Goal: Task Accomplishment & Management: Complete application form

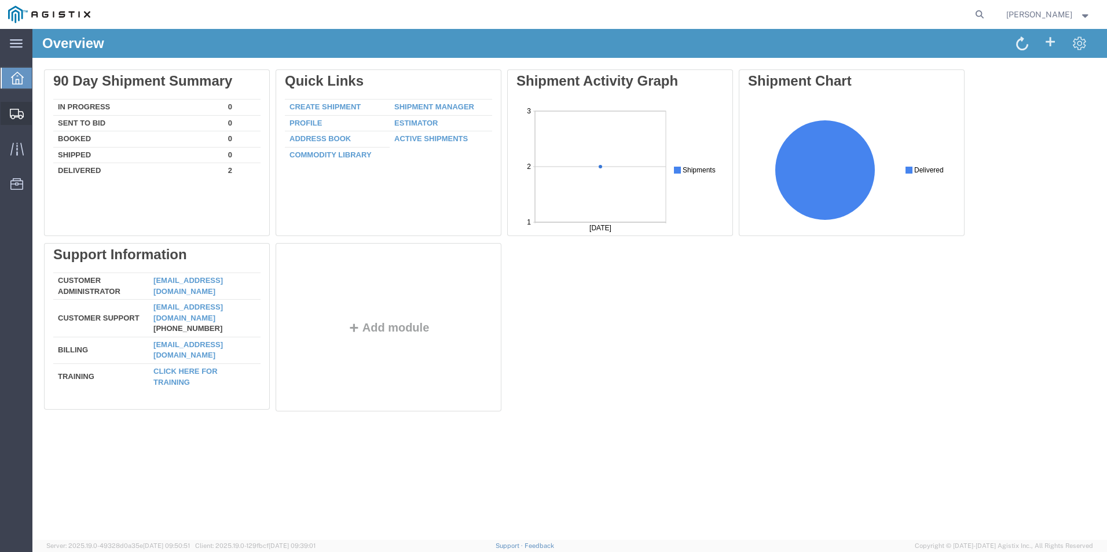
click at [0, 0] on span "Create Shipment" at bounding box center [0, 0] width 0 height 0
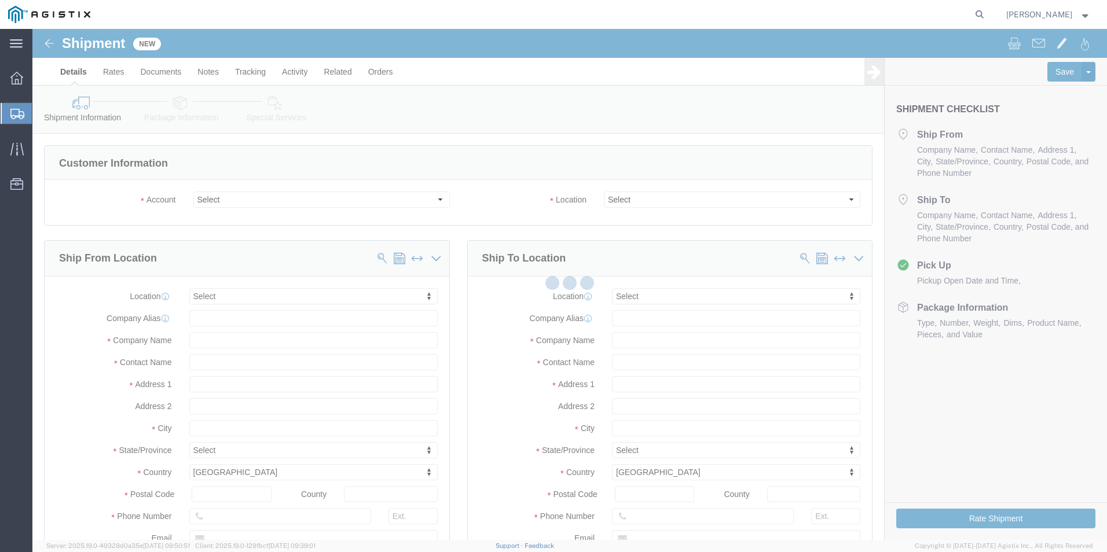
select select
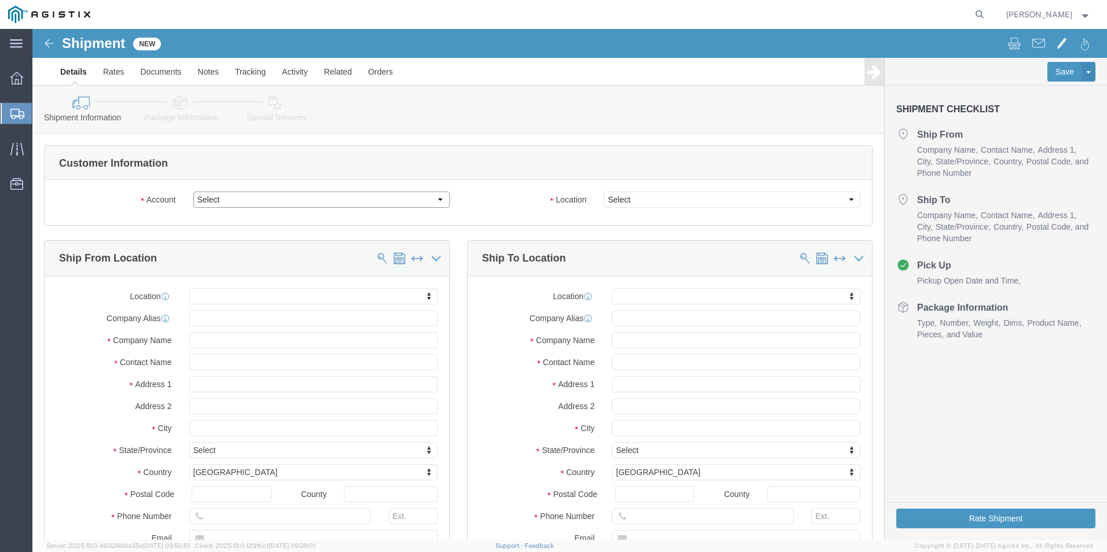
click select "Select PG&E West Coast Batteries Inc"
select select "9596"
click select "Select PG&E West Coast Batteries Inc"
select select "PURCHORD"
select select
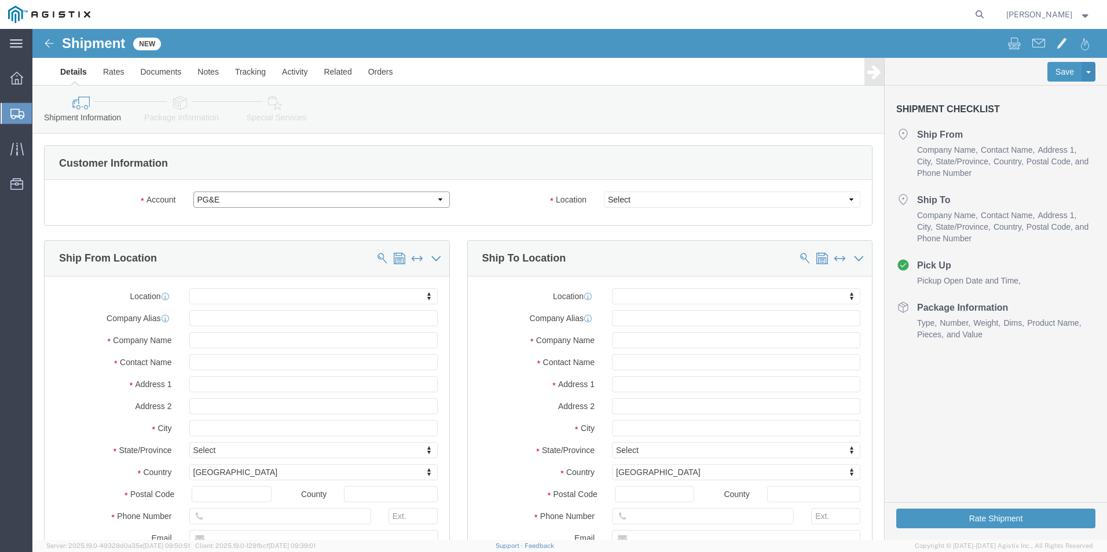
select select
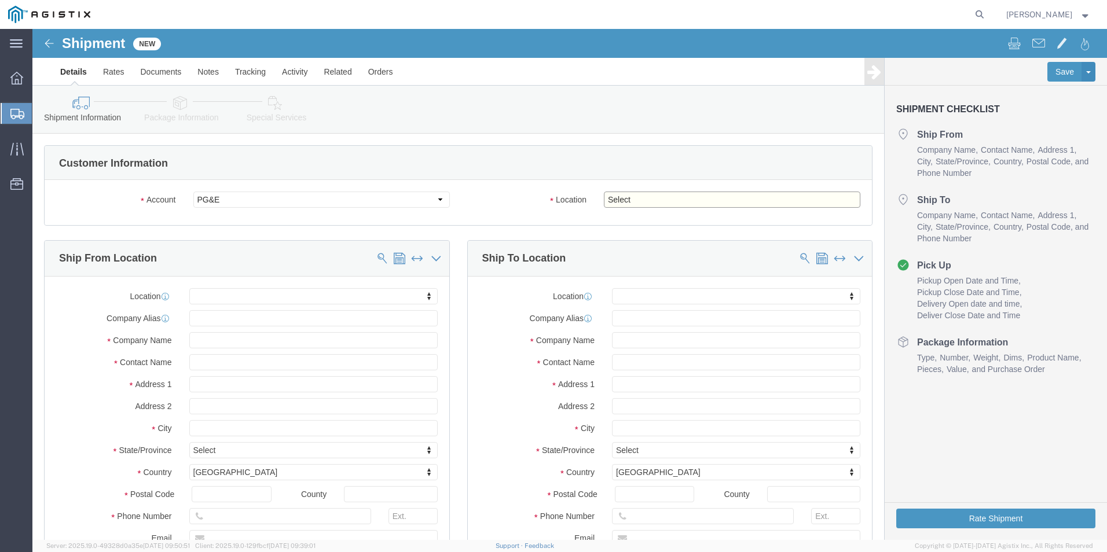
click select "Select All Others [GEOGRAPHIC_DATA] [GEOGRAPHIC_DATA] [GEOGRAPHIC_DATA] [GEOGRA…"
select select "19996"
click select "Select All Others [GEOGRAPHIC_DATA] [GEOGRAPHIC_DATA] [GEOGRAPHIC_DATA] [GEOGRA…"
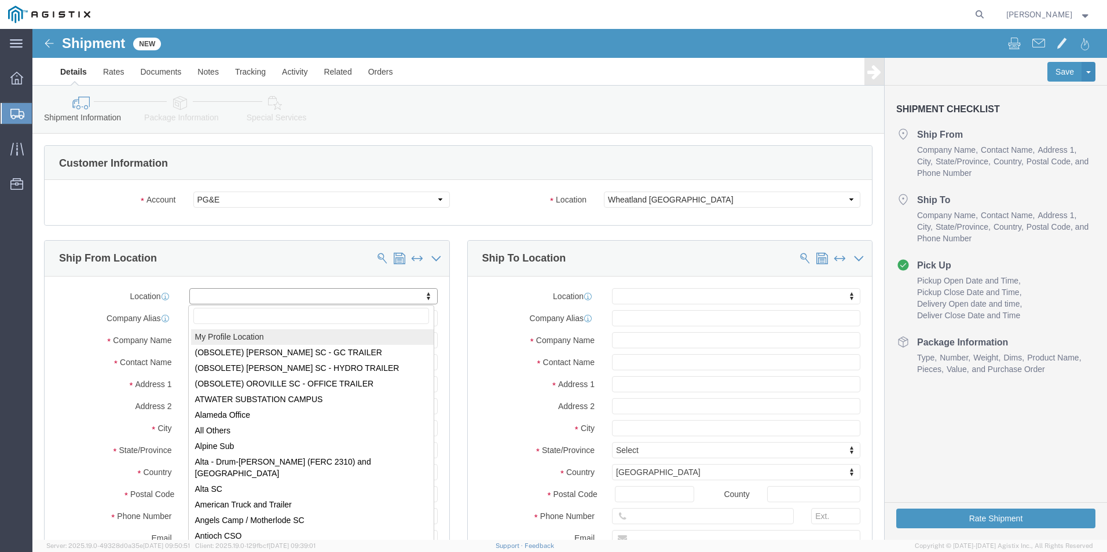
select select "MYPROFILE"
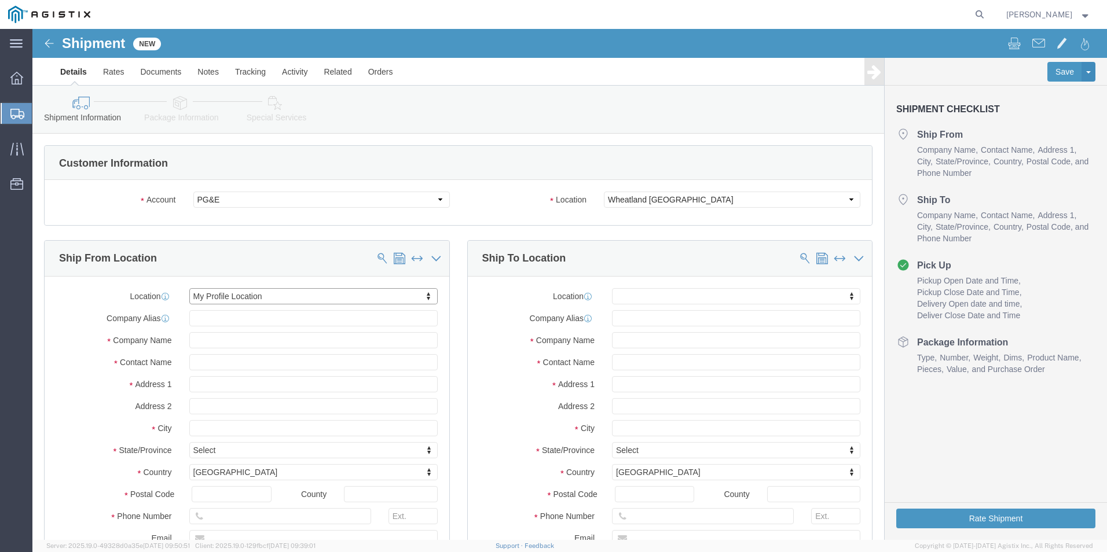
type input "[STREET_ADDRESS][PERSON_NAME]"
type input "92879"
type input "9517363530"
type input "[PERSON_NAME][EMAIL_ADDRESS][DOMAIN_NAME]"
checkbox input "true"
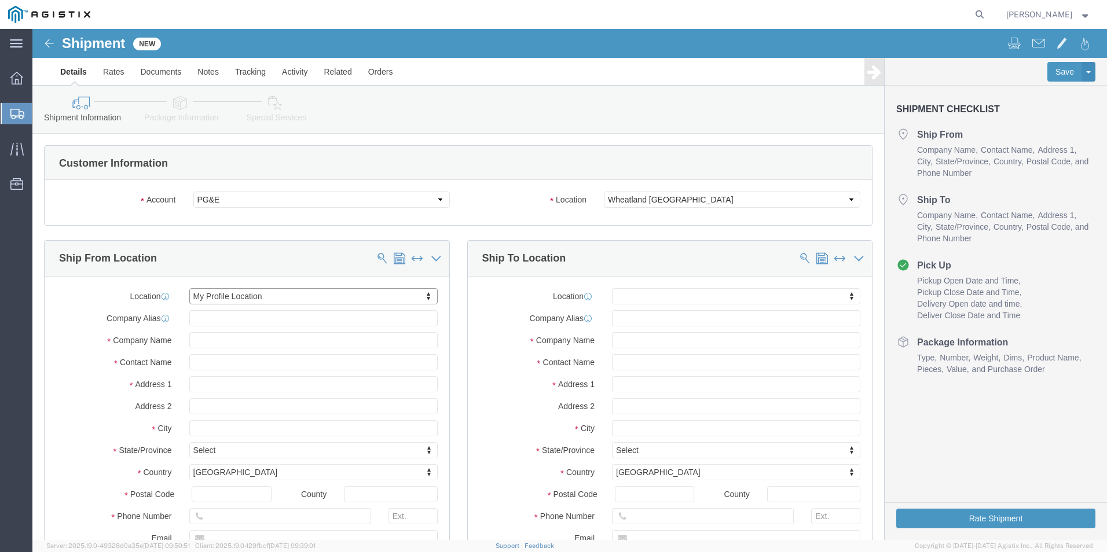
type input "West Coast Batteries LLC"
type input "[PERSON_NAME]"
type input "Corona"
select select "CA"
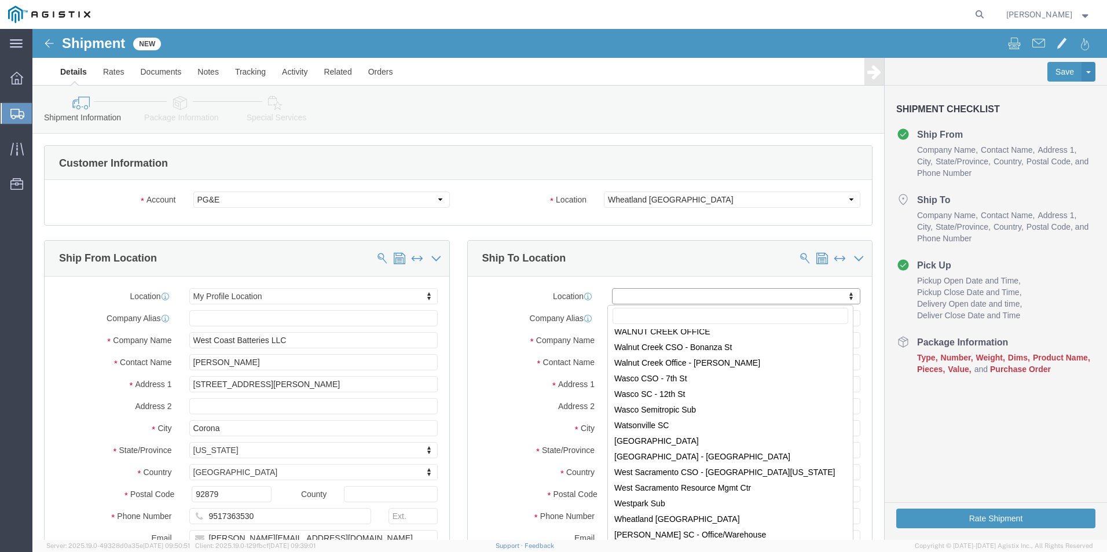
scroll to position [7403, 0]
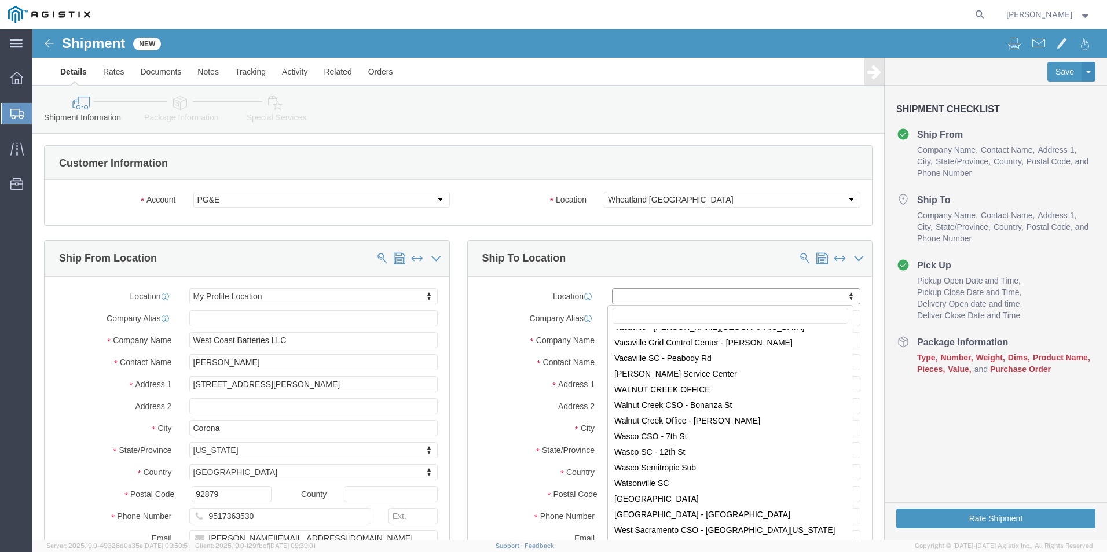
select select "19996"
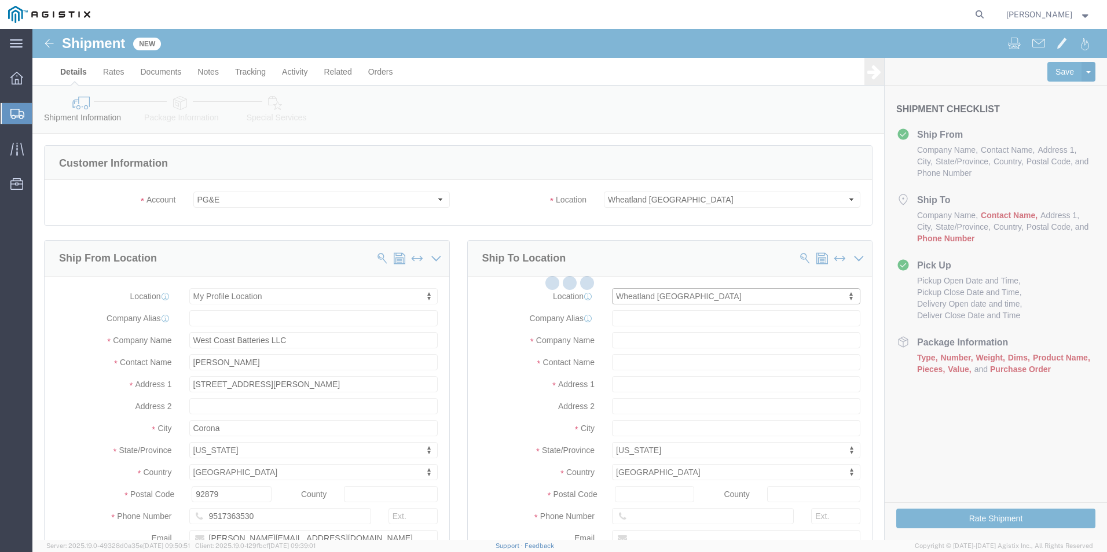
type input "[STREET_ADDRESS]"
select select "CA"
type input "95692"
type input "PG&E"
type input "Wheatland"
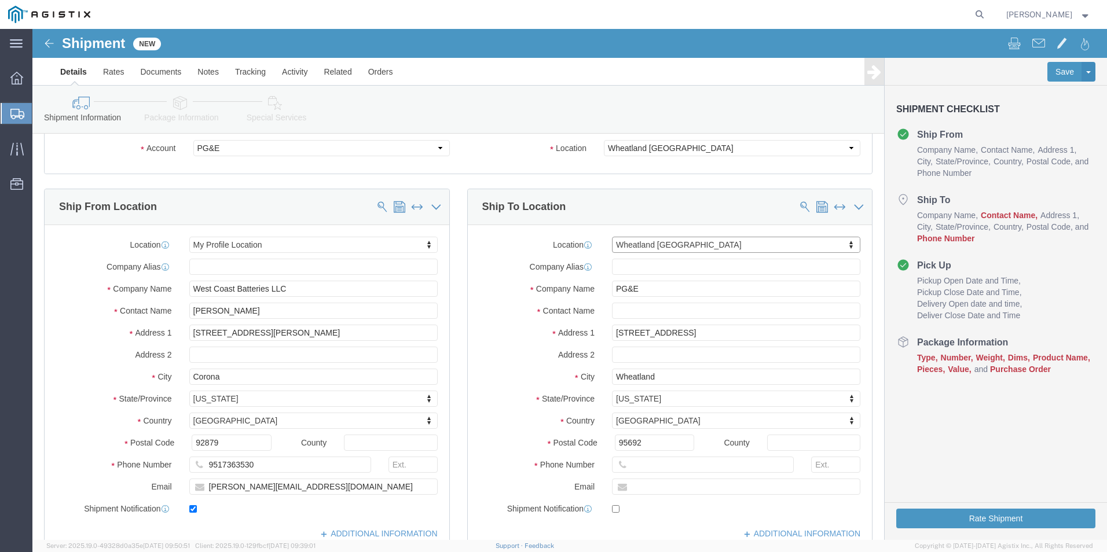
scroll to position [116, 0]
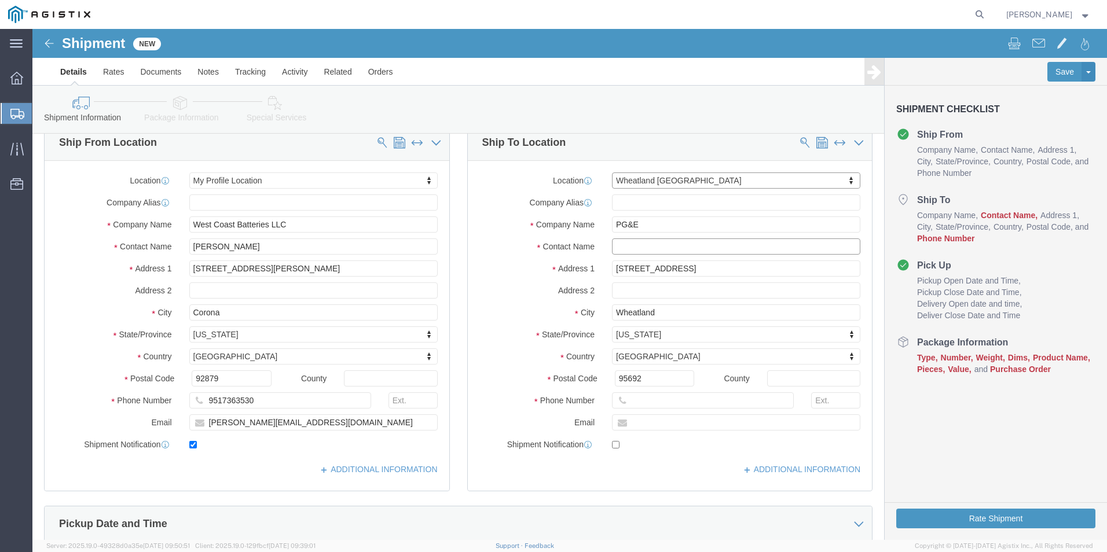
click input "text"
click input "[PERSON_NAME]"
type input "[PERSON_NAME]"
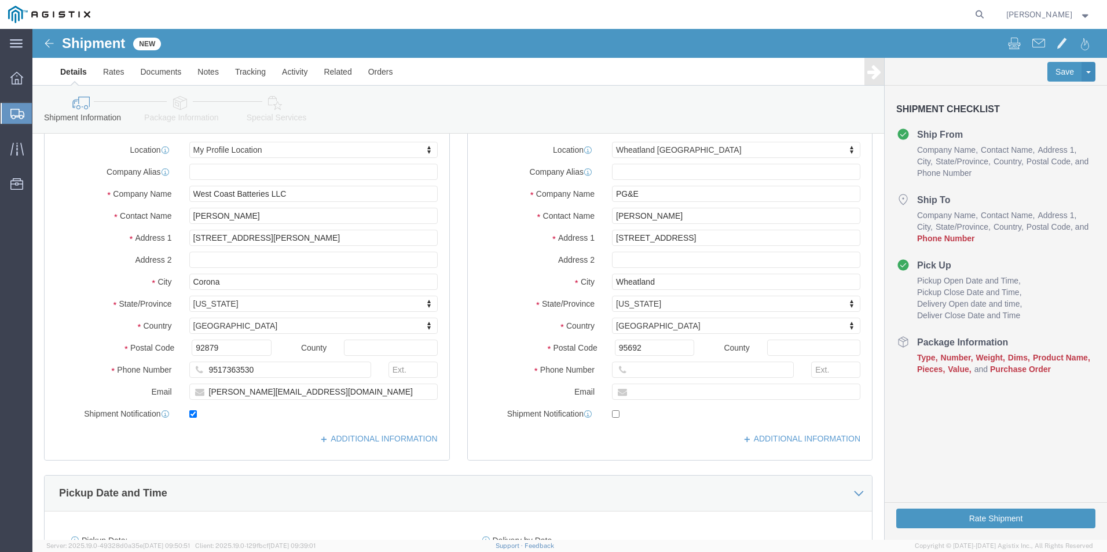
scroll to position [174, 0]
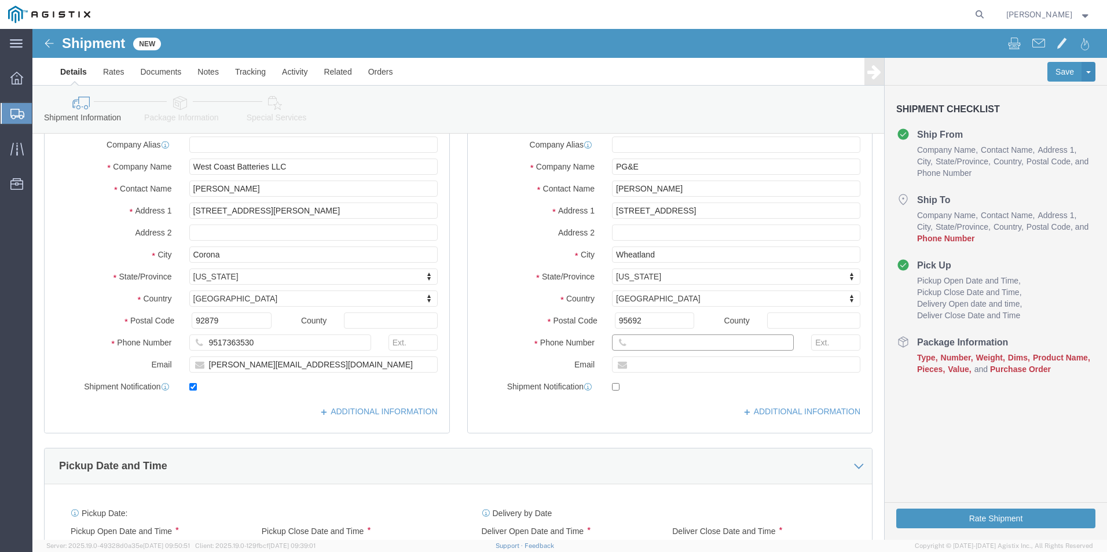
click input "text"
paste input "[PHONE_NUMBER]"
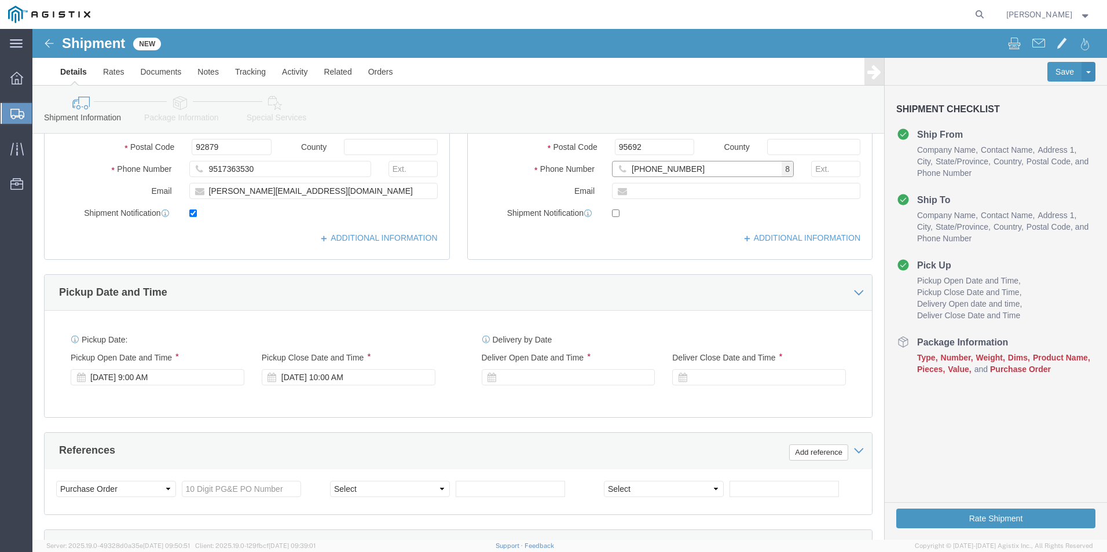
scroll to position [463, 0]
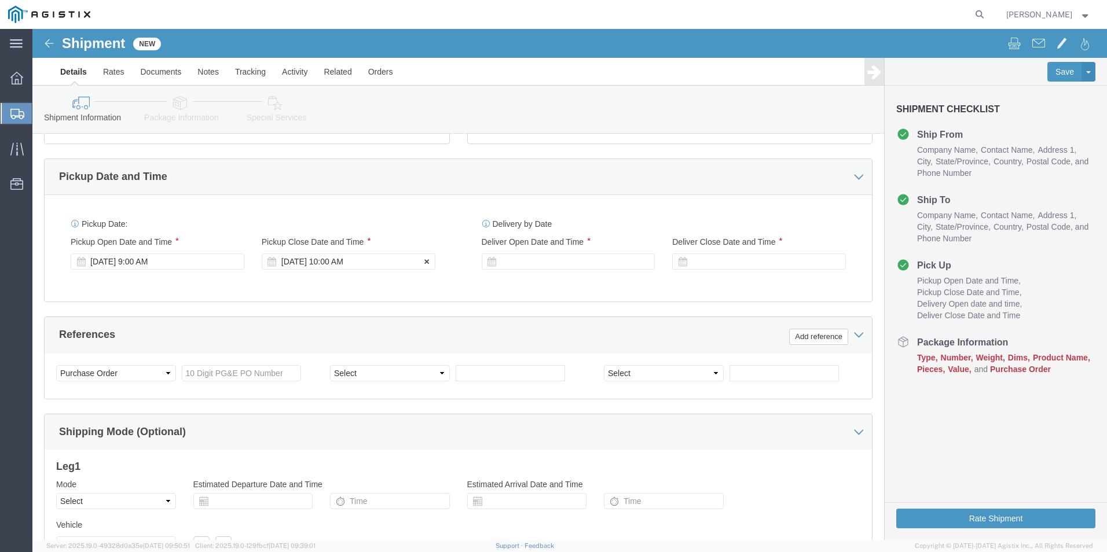
type input "[PHONE_NUMBER]"
click div "[DATE] 10:00 AM"
click div
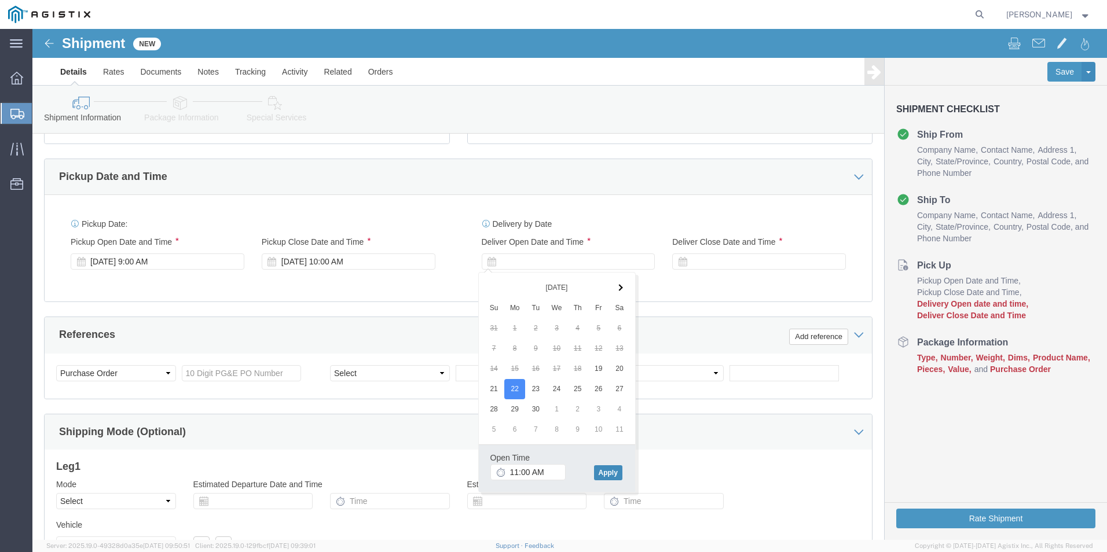
click button "Apply"
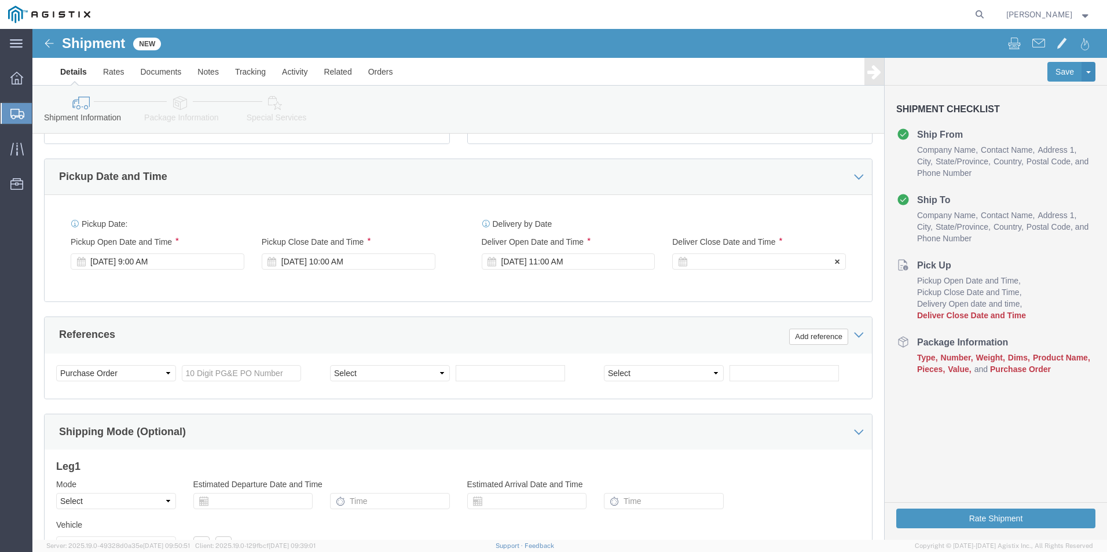
click div
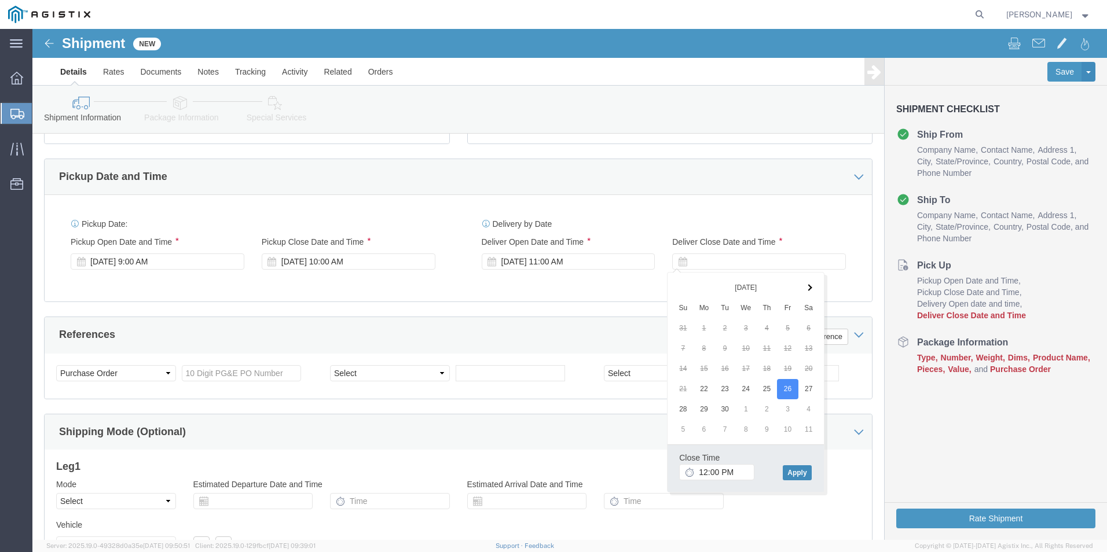
click button "Apply"
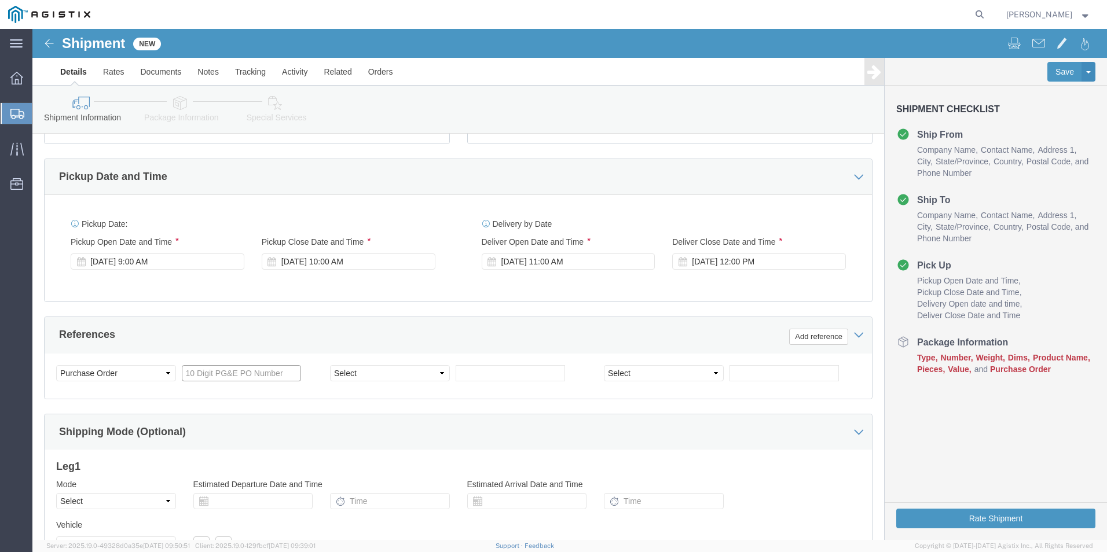
click input "text"
type input "3"
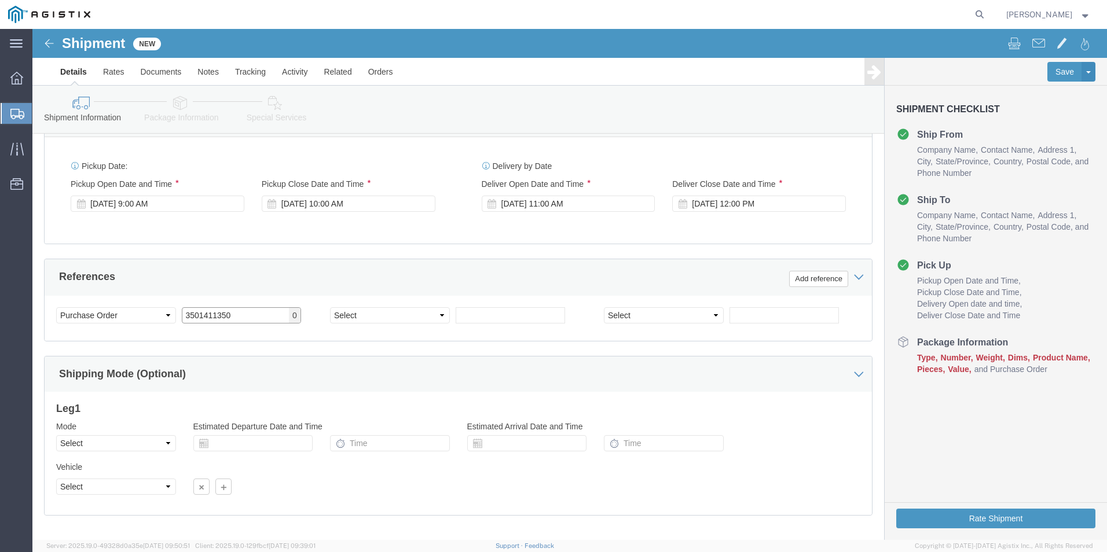
scroll to position [578, 0]
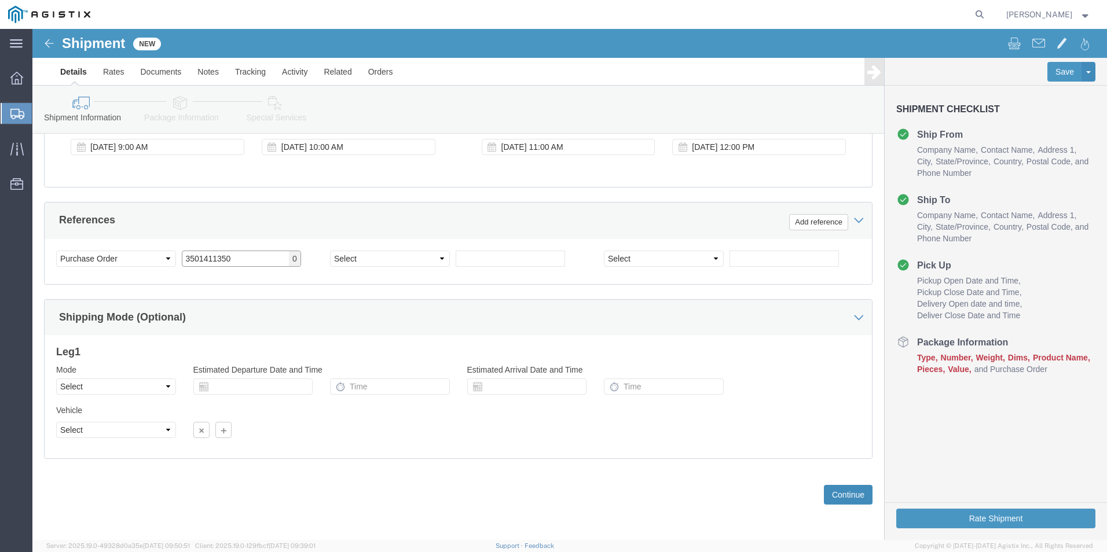
type input "3501411350"
click button "Continue"
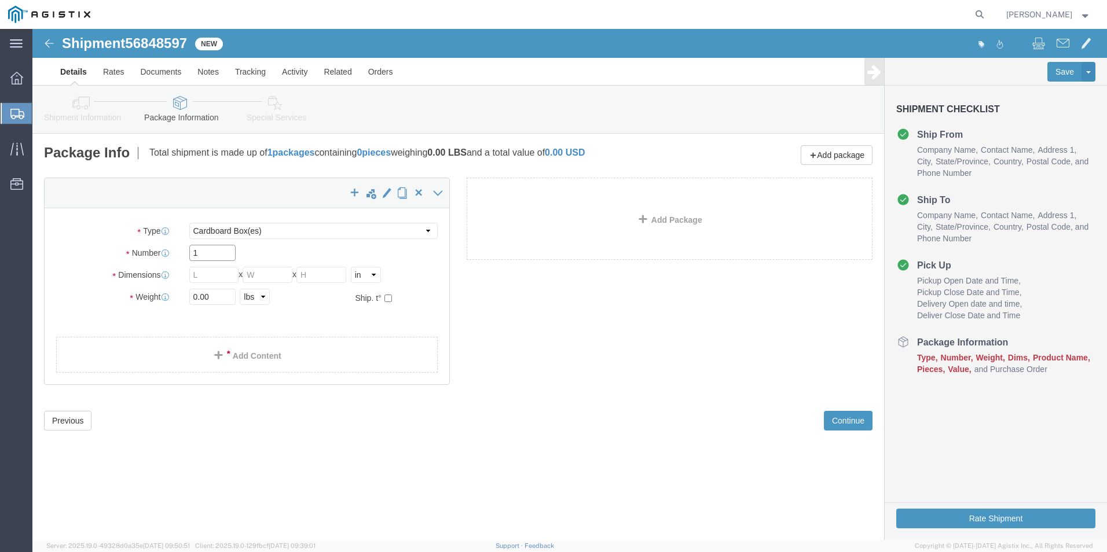
click input "1"
click select "Select Bulk Bundle(s) Cardboard Box(es) Carton(s) Crate(s) Drum(s) (Fiberboard)…"
select select "PSNS"
click select "Select Bulk Bundle(s) Cardboard Box(es) Carton(s) Crate(s) Drum(s) (Fiberboard)…"
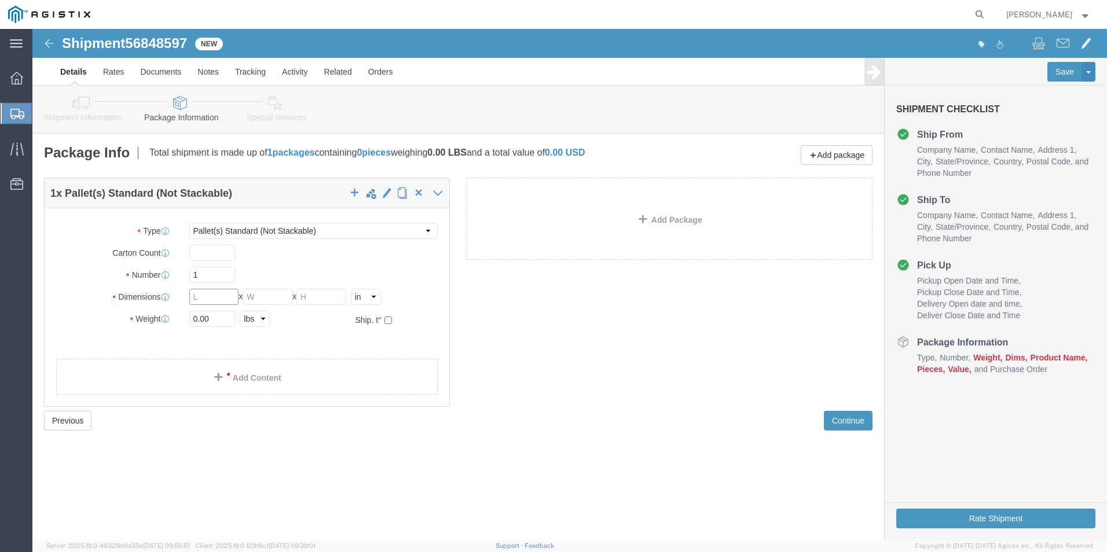
click input "text"
type input "48"
type input "40"
type input "6"
type input "44"
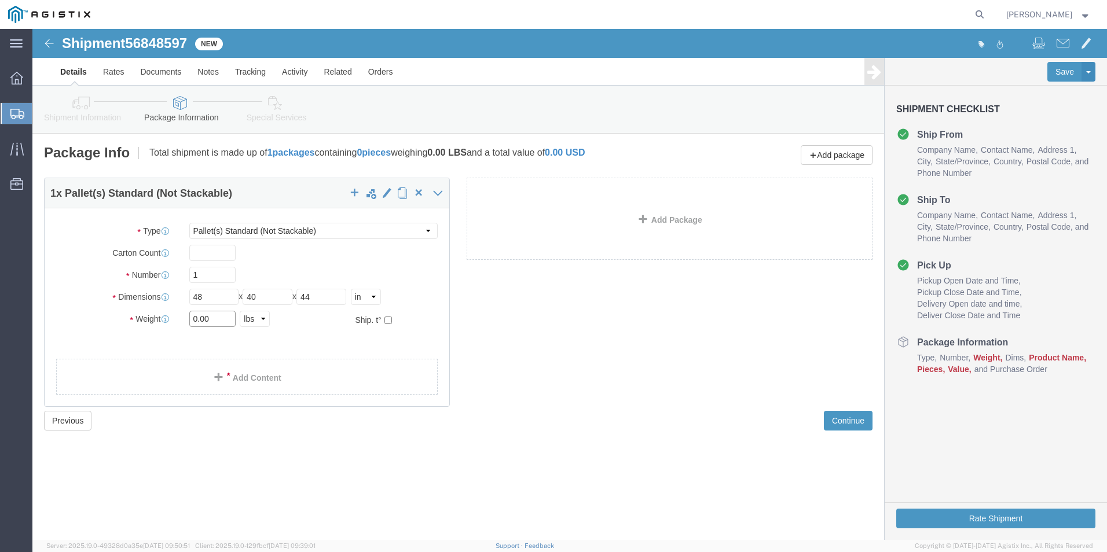
click input "0.00"
click input "21100.00"
type input "2110"
click input "text"
type input "80"
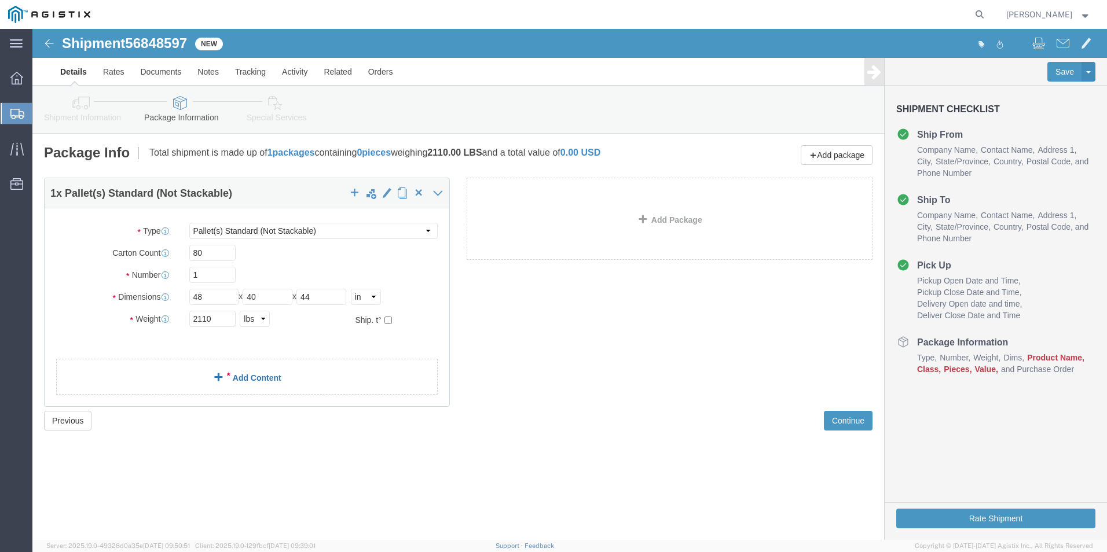
click link "Add Content"
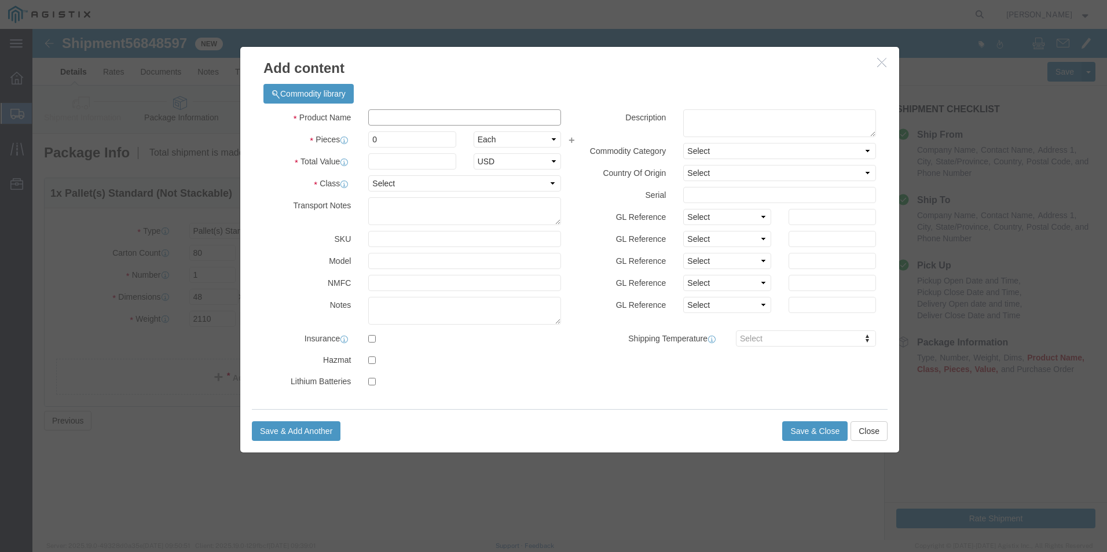
click input "text"
type input "Odyssey batteries"
click input "0"
type input "80"
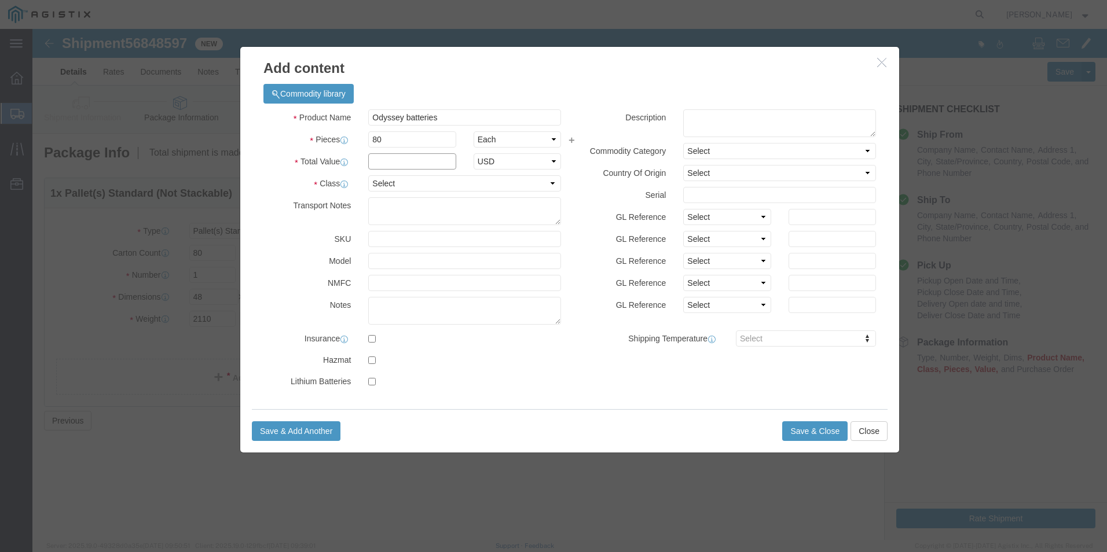
click input "text"
type input "64"
click select "Select 50 55 60 65 70 85 92.5 100 125 175 250 300 400"
select select "60"
click select "Select 50 55 60 65 70 85 92.5 100 125 175 250 300 400"
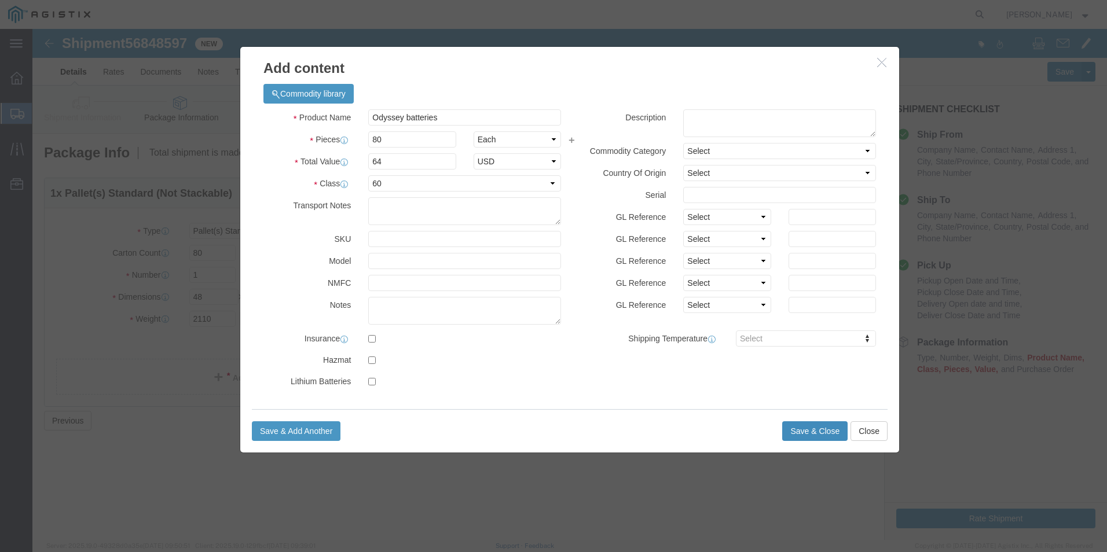
click button "Save & Close"
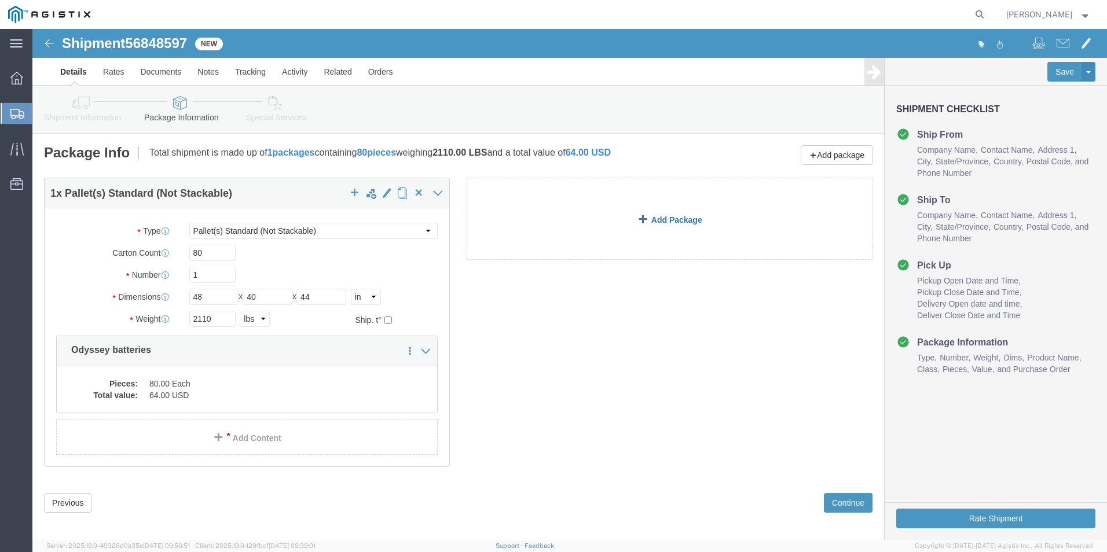
click link "Add Package"
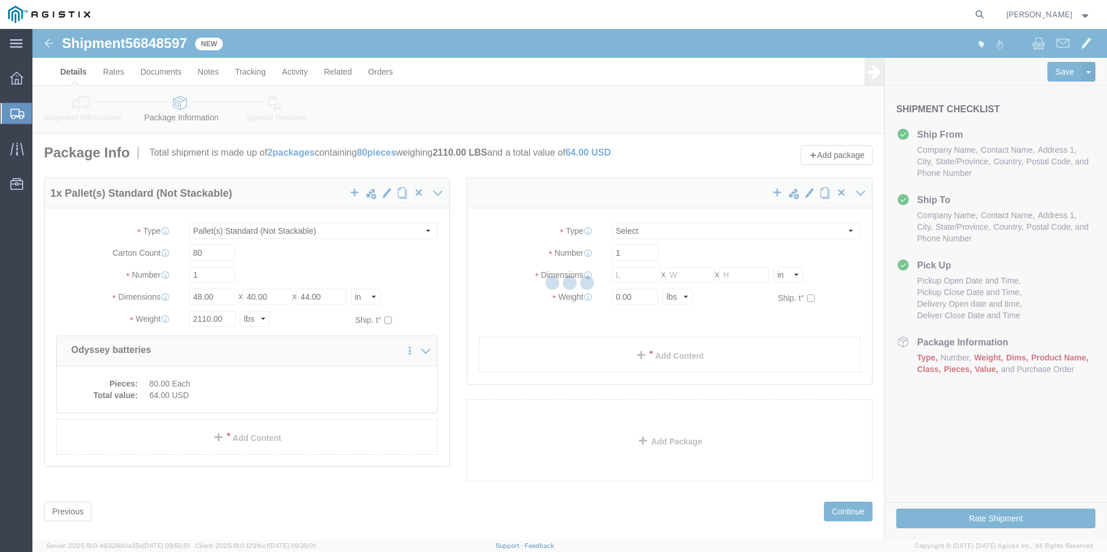
select select "PSNS"
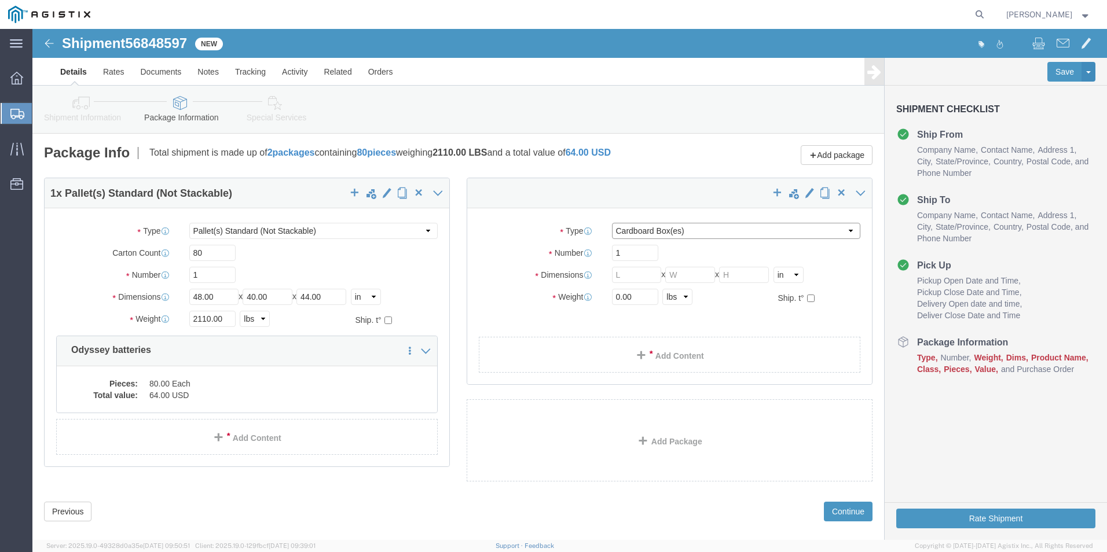
click select "Select Bulk Bundle(s) Cardboard Box(es) Carton(s) Crate(s) Drum(s) (Fiberboard)…"
select select "PSNS"
click select "Select Bulk Bundle(s) Cardboard Box(es) Carton(s) Crate(s) Drum(s) (Fiberboard)…"
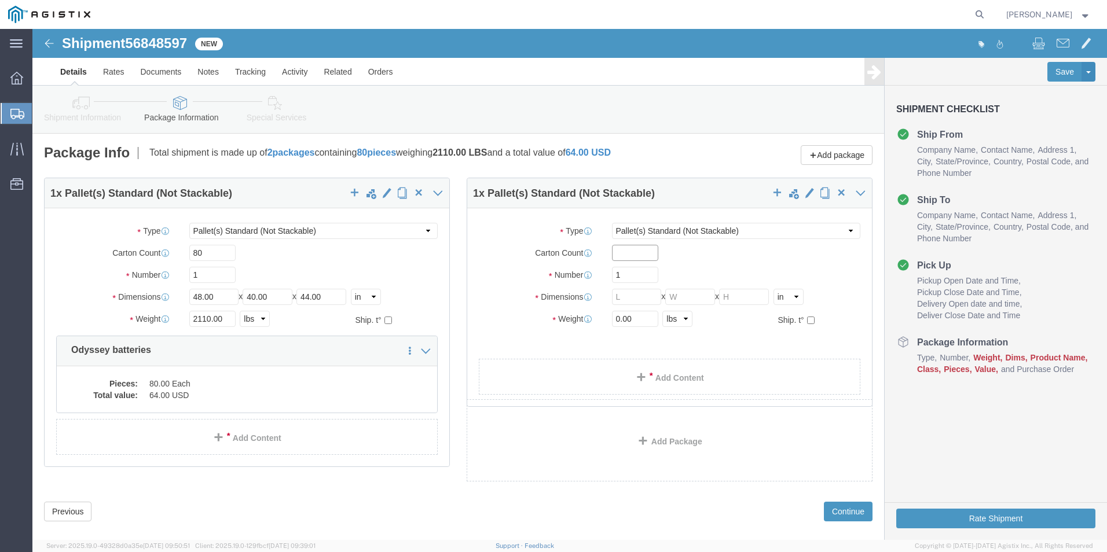
click input "text"
type input "60"
type input "48"
type input "40"
type input "38"
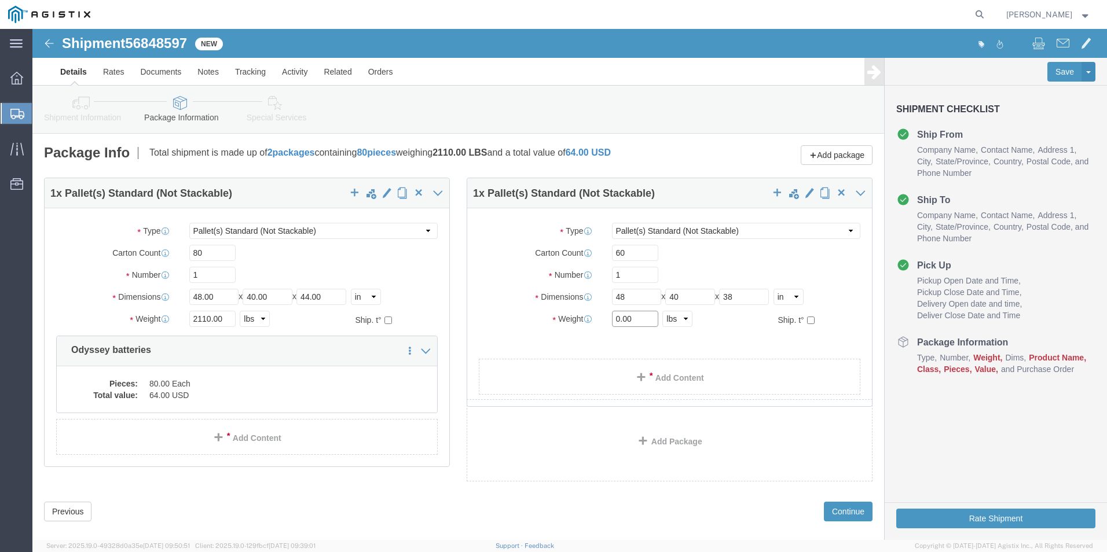
click input "0.00"
type input "0"
type input "1590"
click link "Add Content"
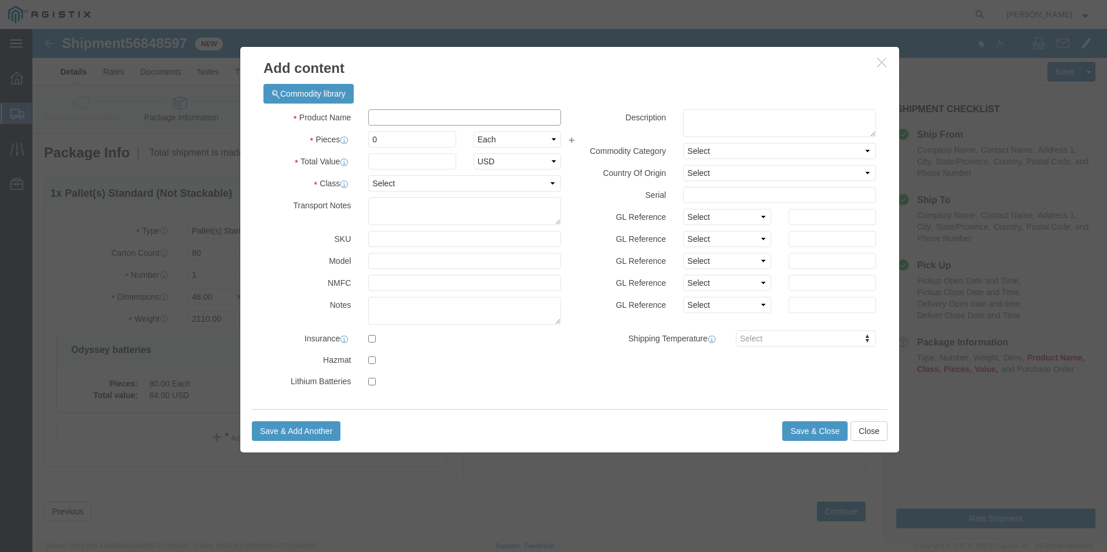
click input "text"
type input "Odyssey batteries"
click input "0"
type input "60"
click input "text"
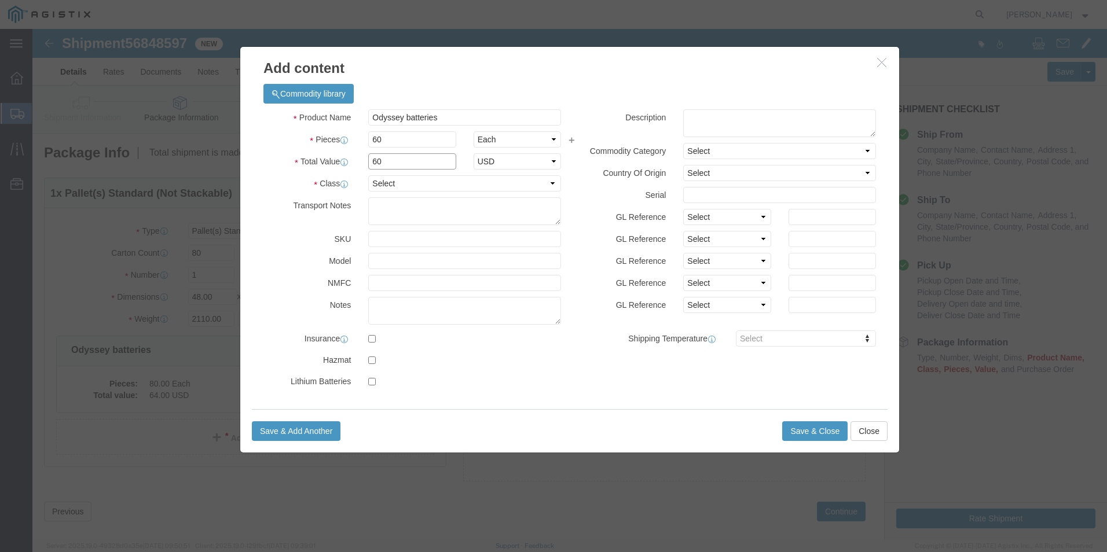
type input "60"
select select "USD"
click select "Select 50 55 60 65 70 85 92.5 100 125 175 250 300 400"
select select "60"
click select "Select 50 55 60 65 70 85 92.5 100 125 175 250 300 400"
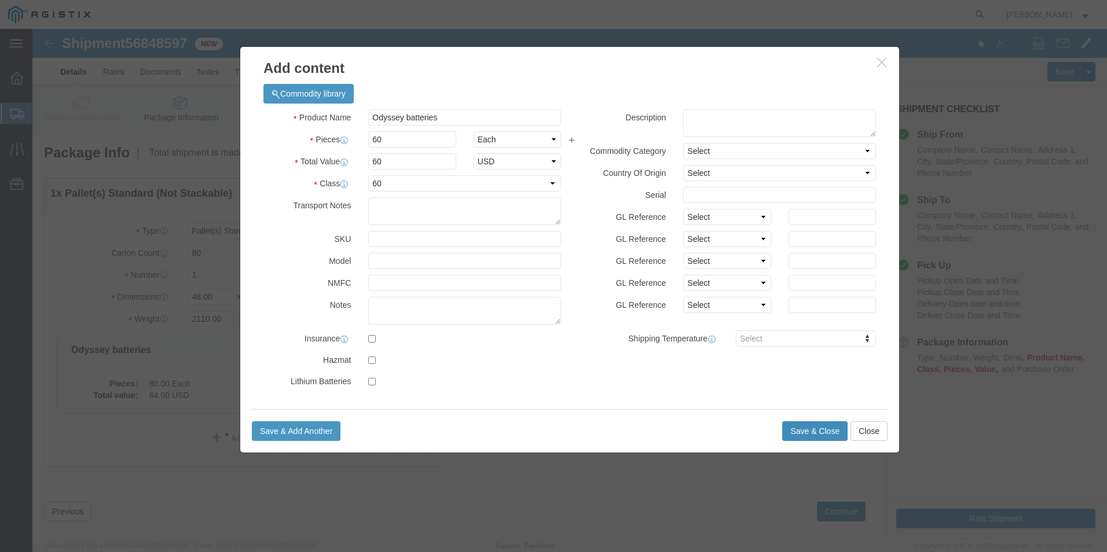
click button "Save & Close"
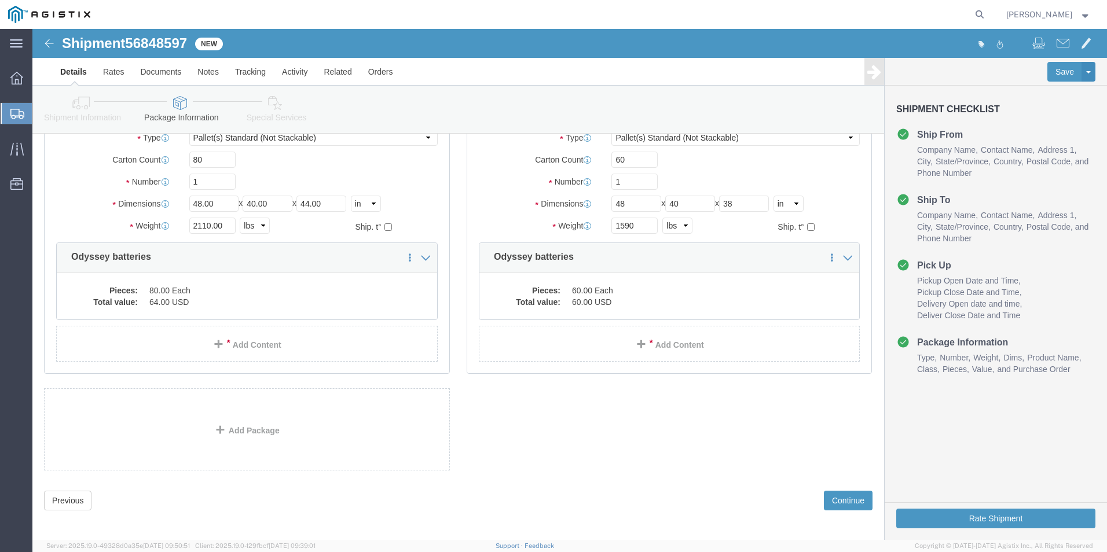
scroll to position [99, 0]
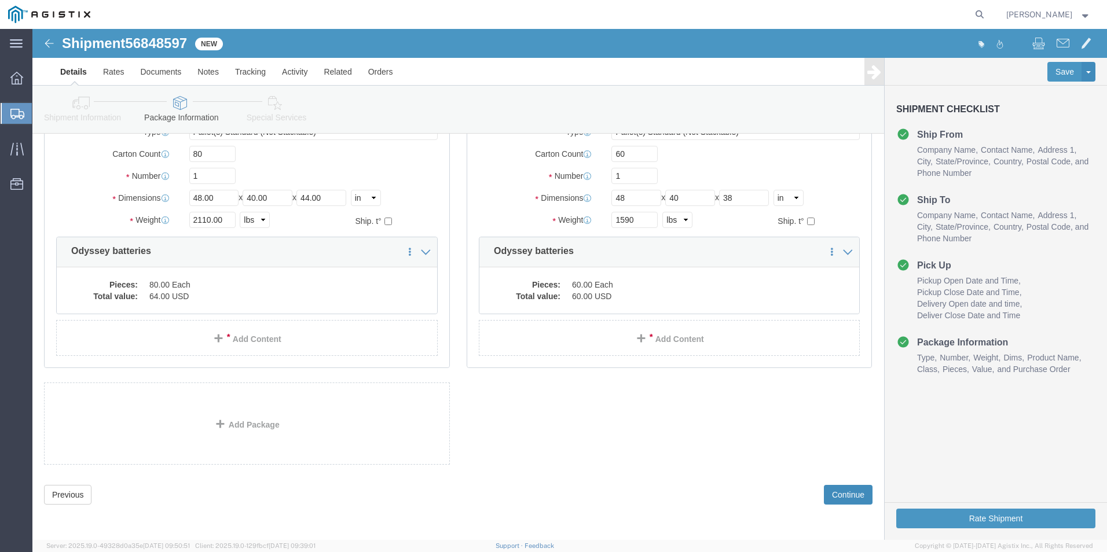
click button "Continue"
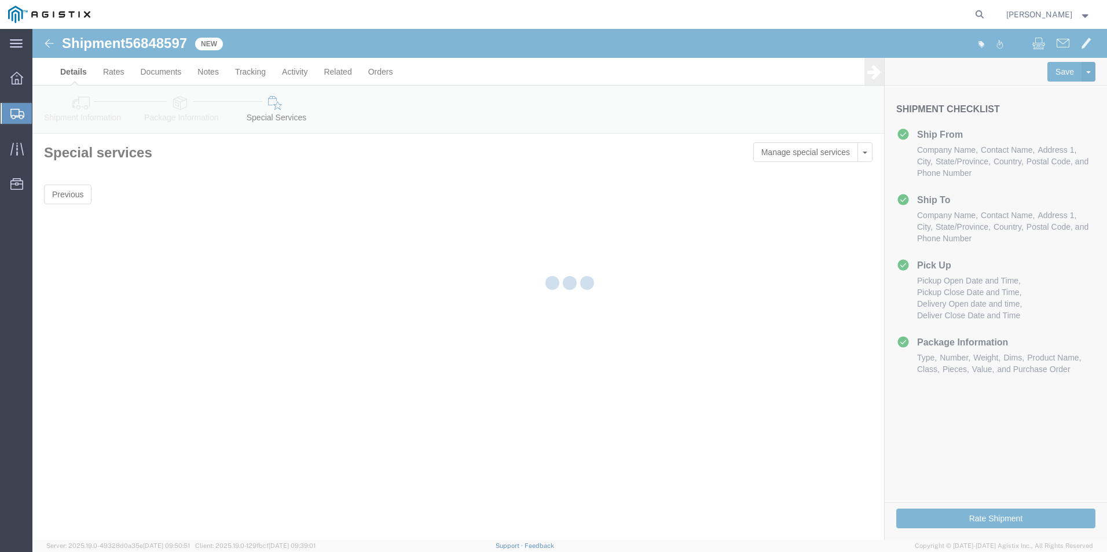
scroll to position [0, 0]
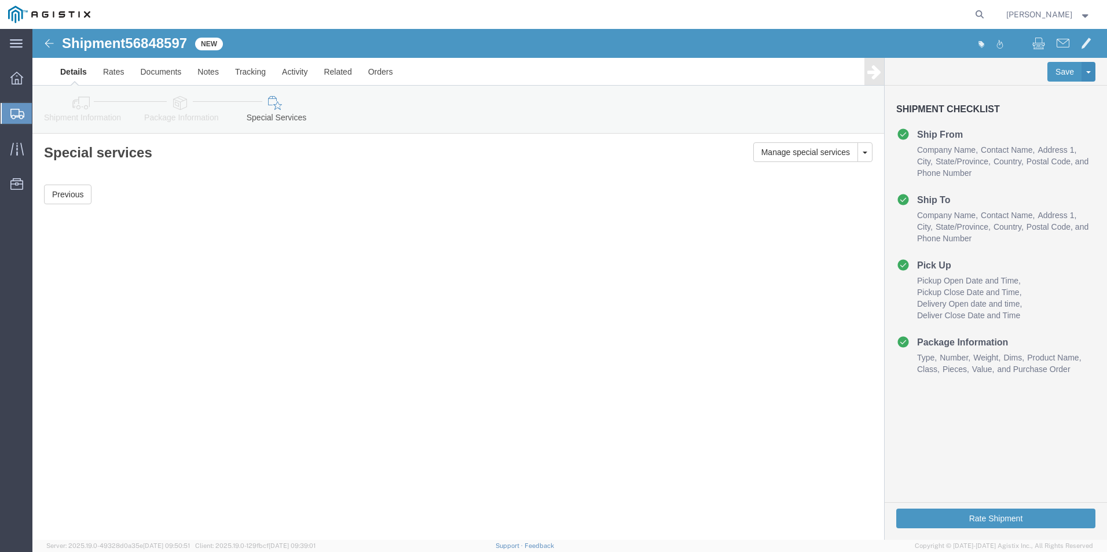
click icon
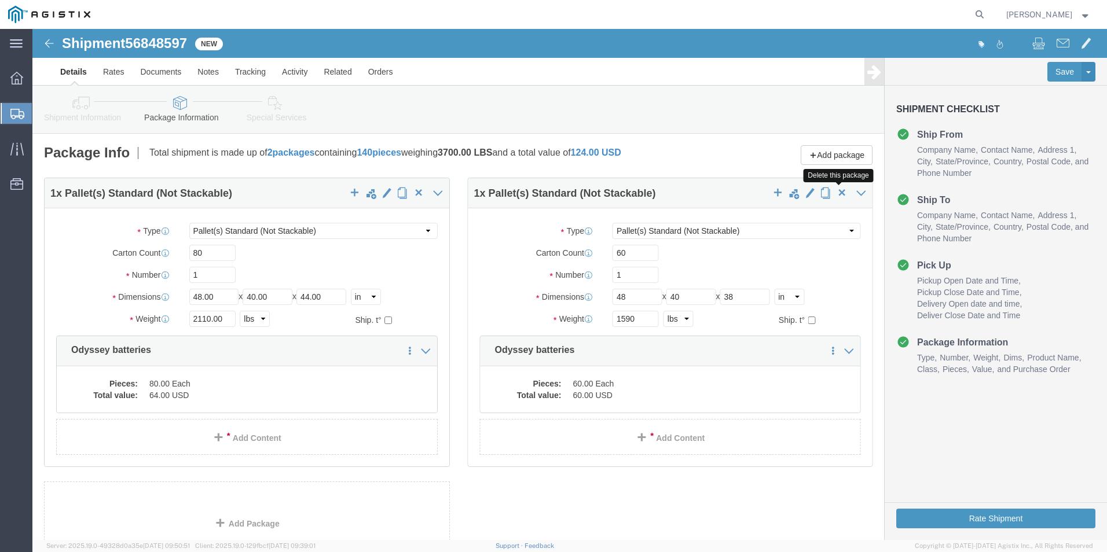
click span "button"
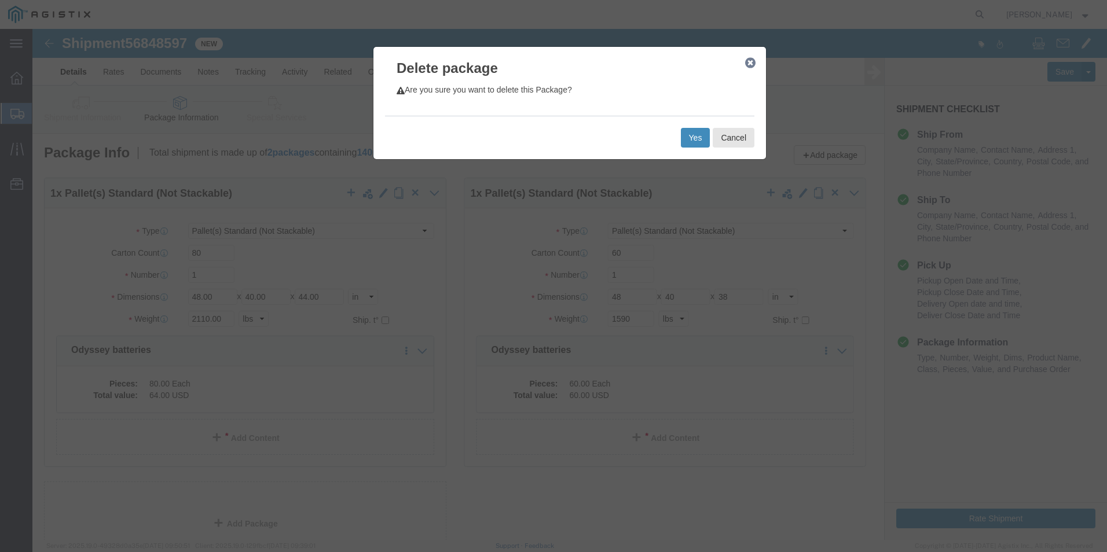
click button "Yes"
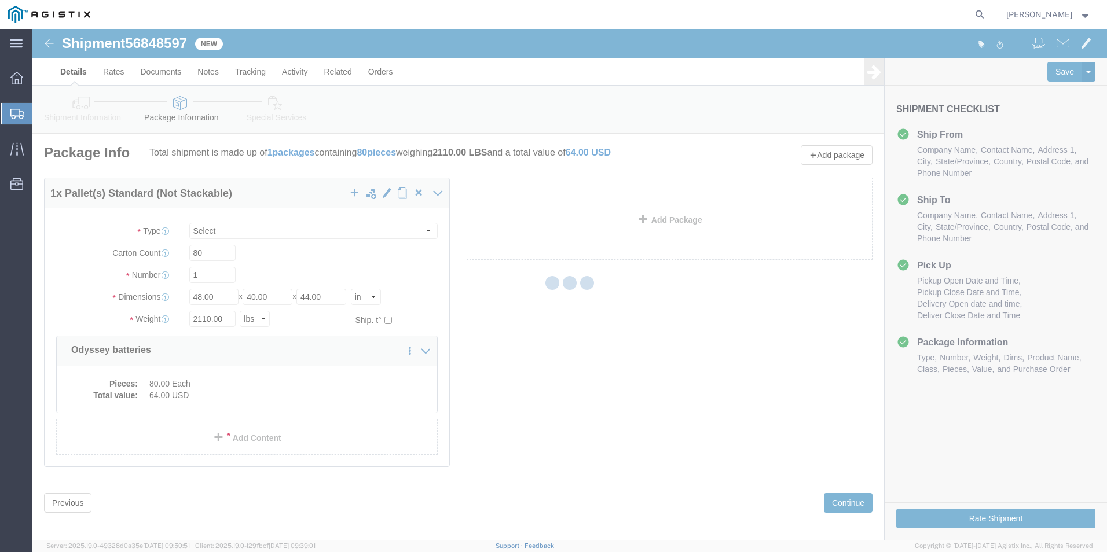
select select "PSNS"
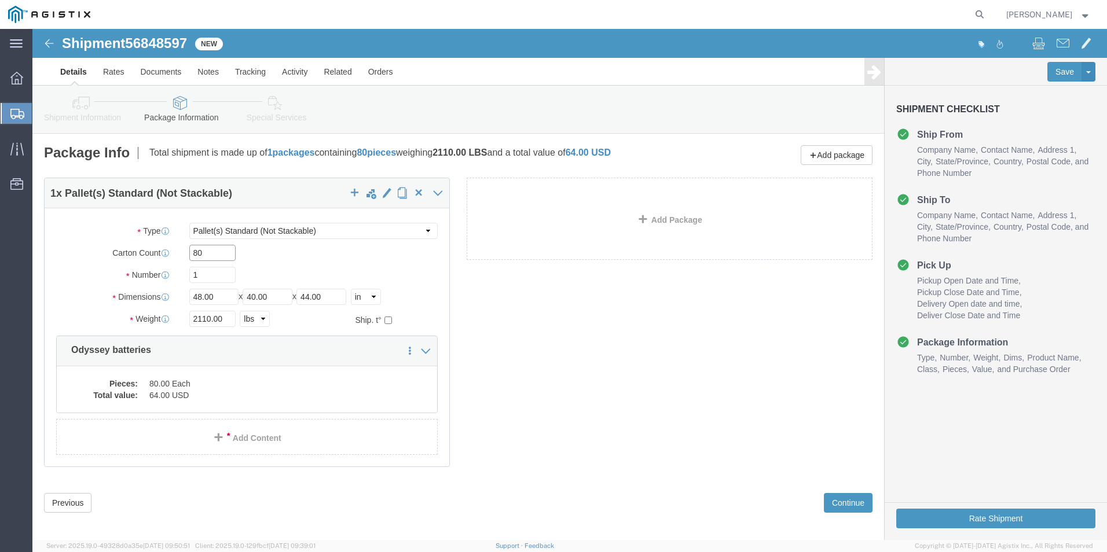
click input "80"
type input "10"
click input "48.00"
click input "44.00"
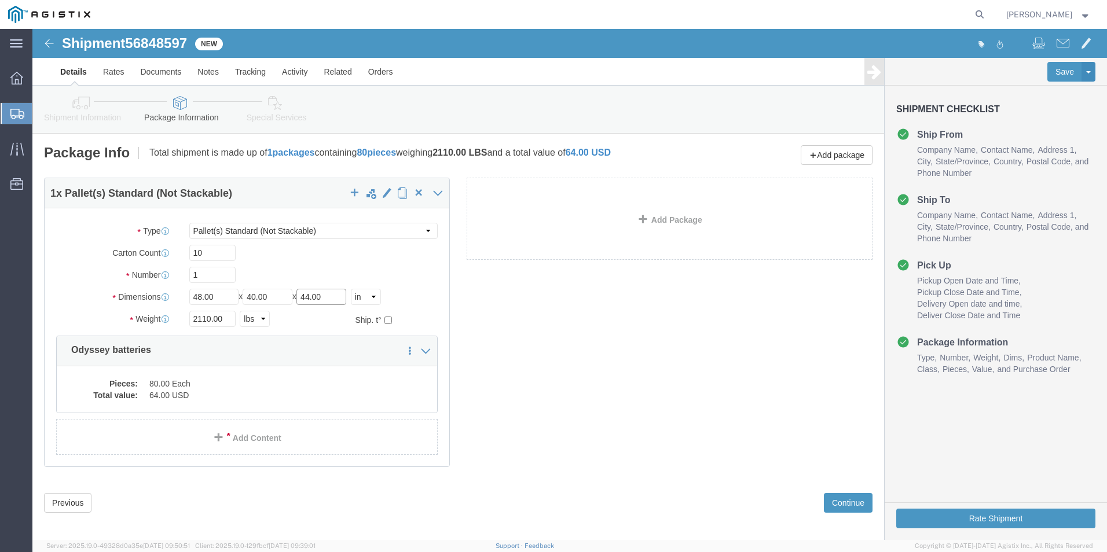
click input "44.00"
type input "12"
click input "2110.00"
type input "430"
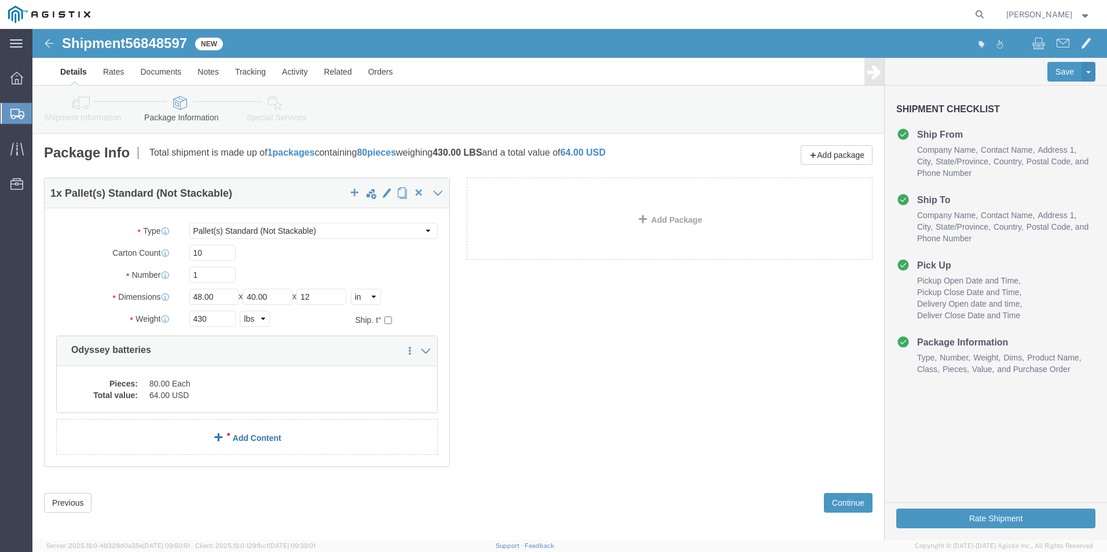
click link "Add Content"
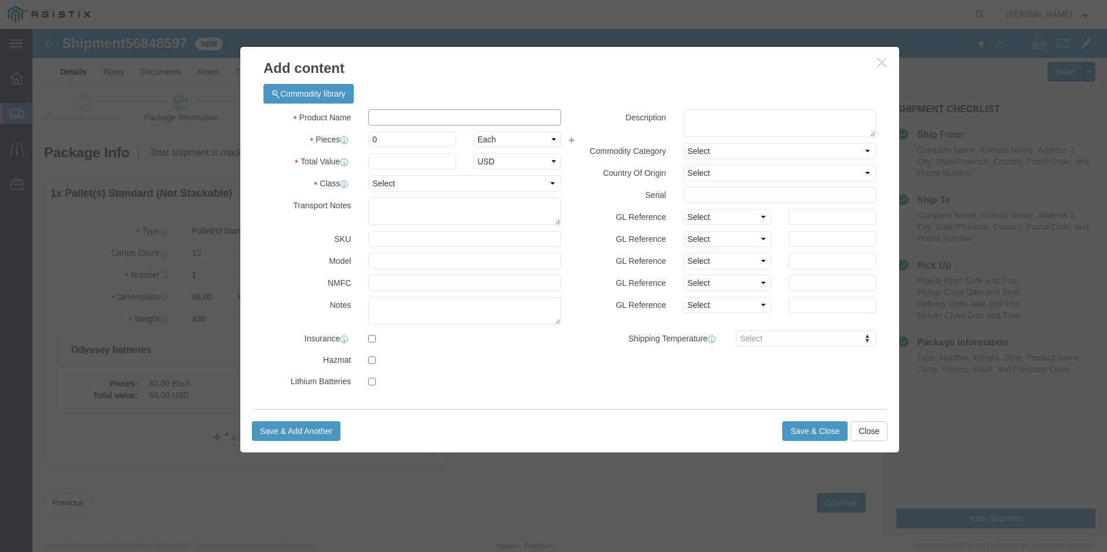
click input "text"
drag, startPoint x: 854, startPoint y: 31, endPoint x: 840, endPoint y: 42, distance: 17.7
click button "button"
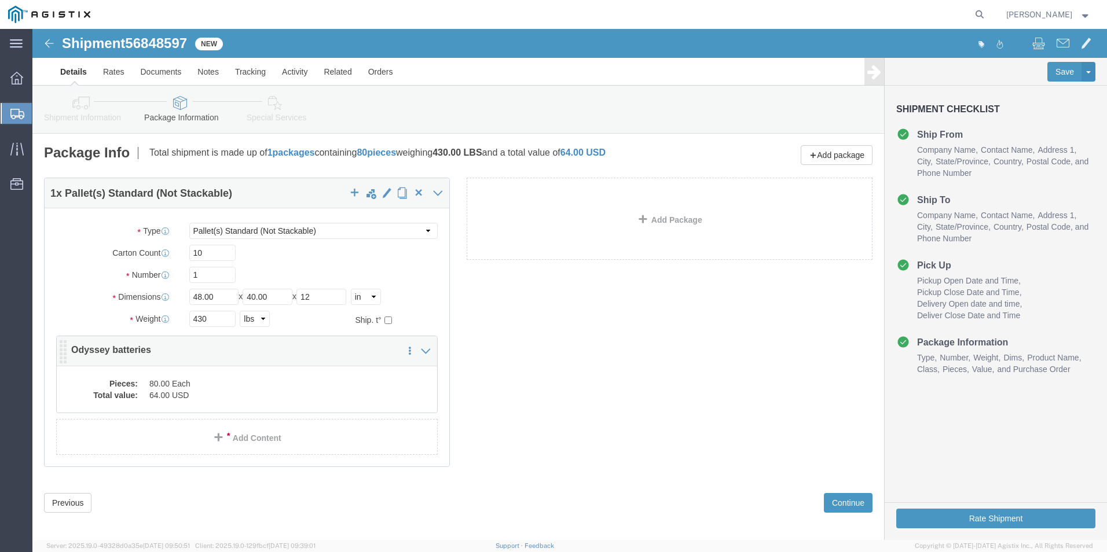
click dd "64.00 USD"
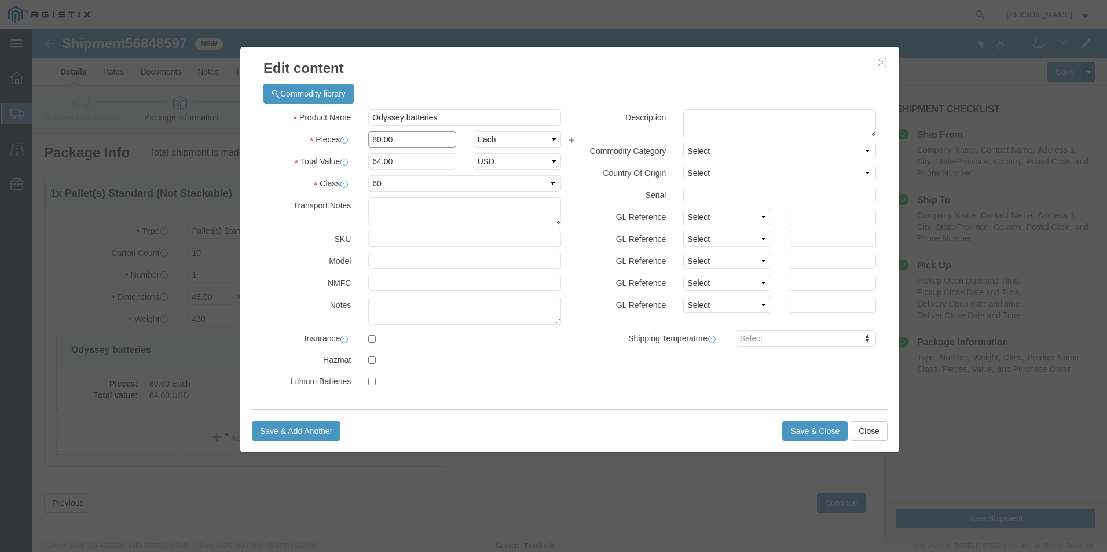
click input "80.00"
type input "10"
type input "8"
click select "Select 50 55 60 65 70 85 92.5 100 125 175 250 300 400"
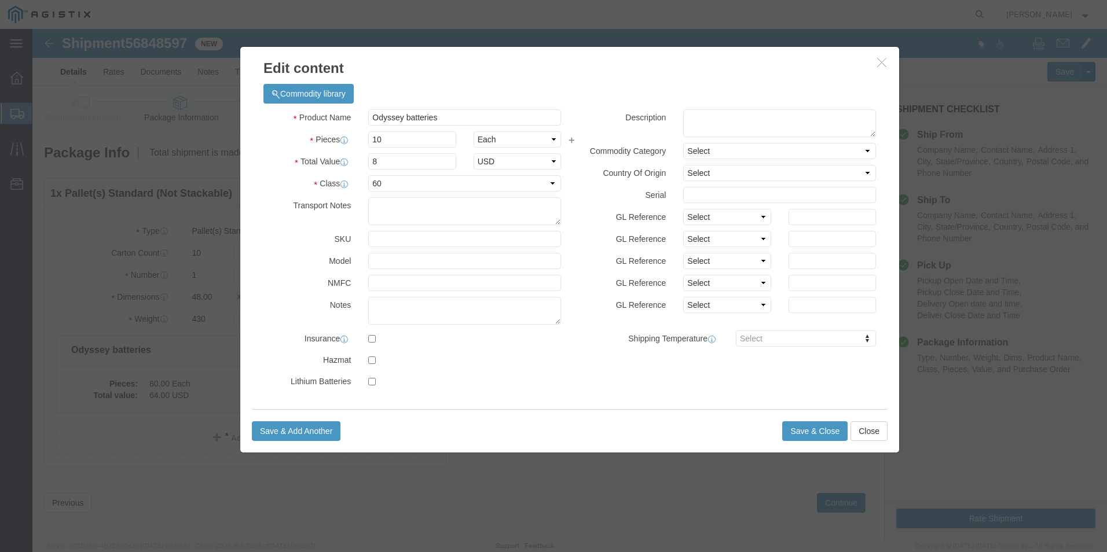
click div "Transport Notes"
click button "Save & Close"
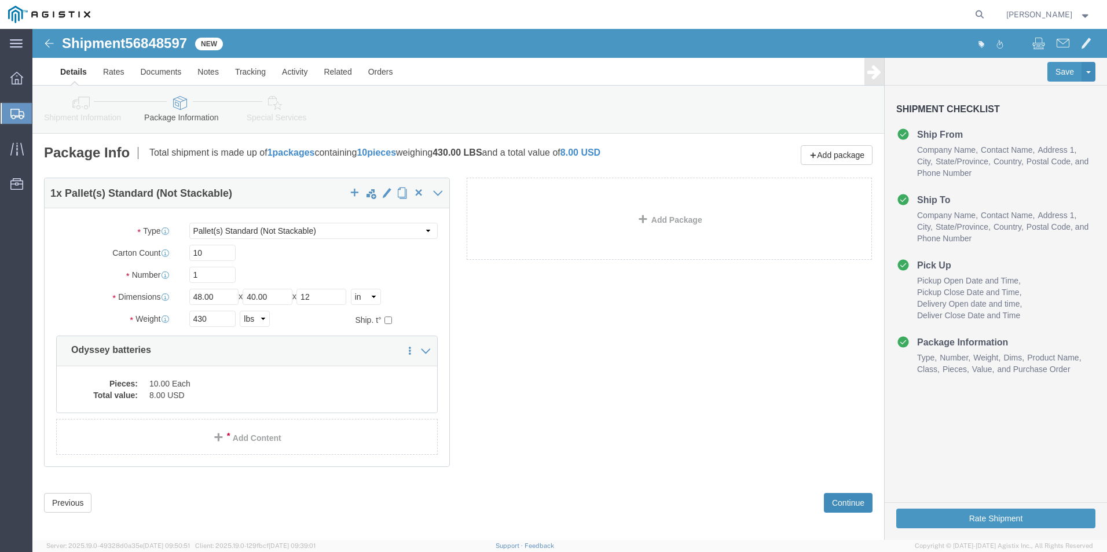
click button "Continue"
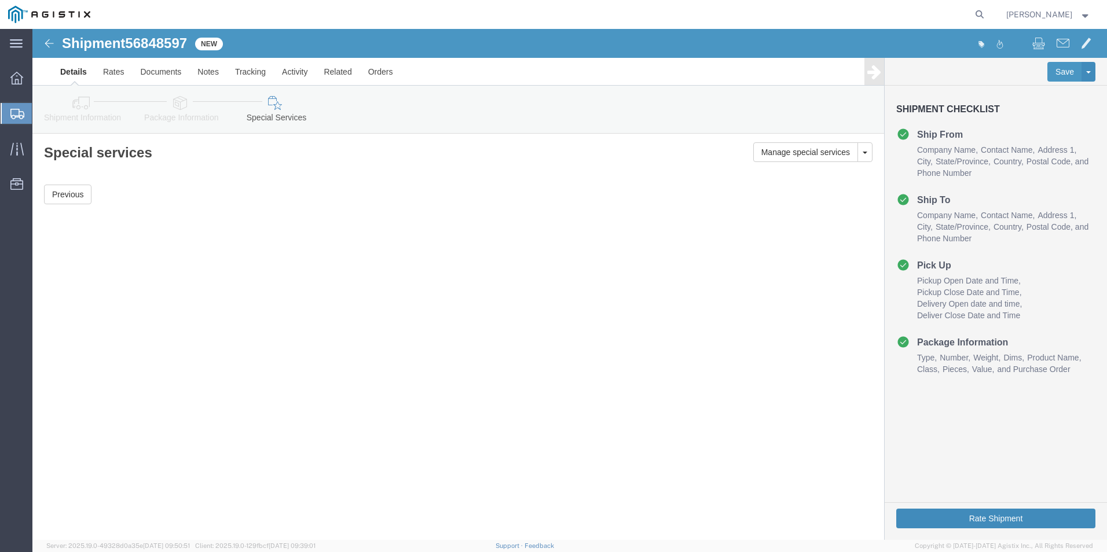
click button "Rate Shipment"
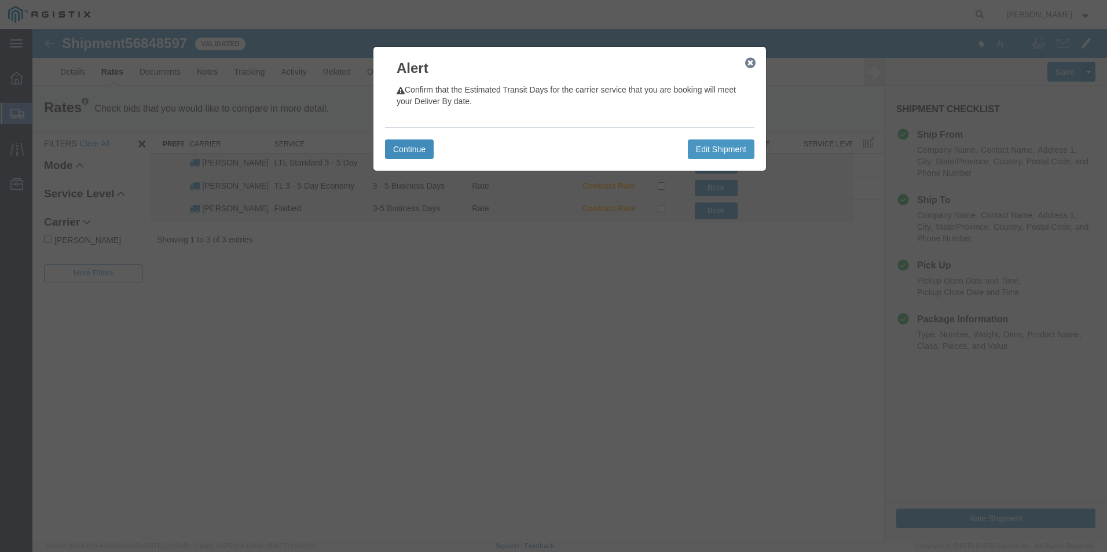
click at [416, 151] on button "Continue" at bounding box center [409, 150] width 49 height 20
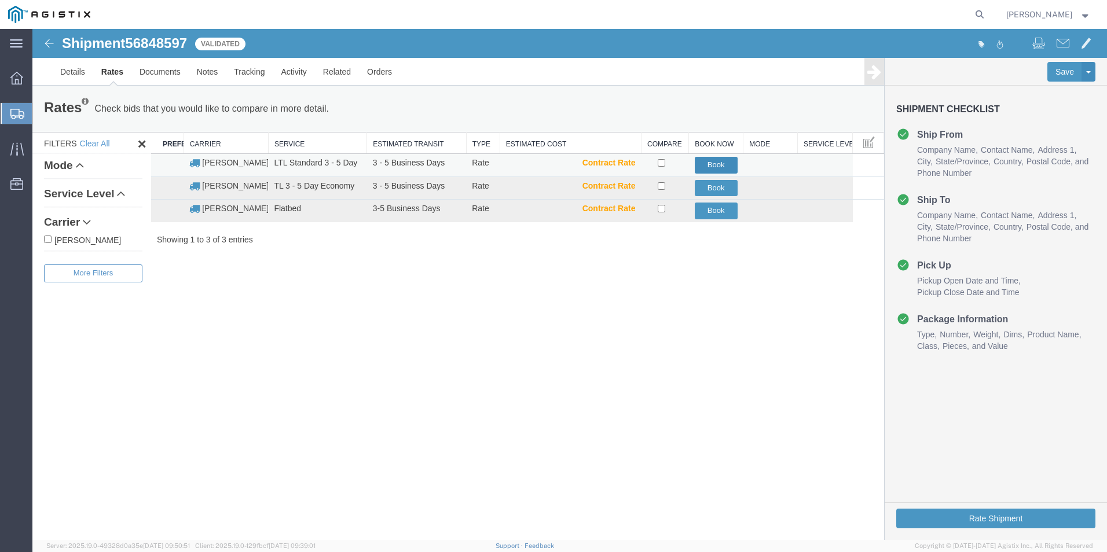
click at [728, 160] on button "Book" at bounding box center [716, 165] width 43 height 17
